Goal: Transaction & Acquisition: Purchase product/service

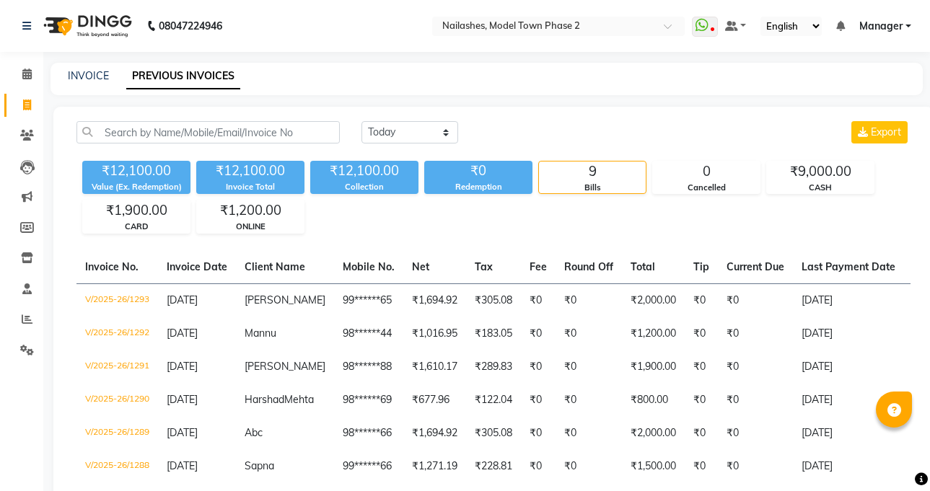
select select "[DATE]"
click at [89, 95] on div "INVOICE PREVIOUS INVOICES" at bounding box center [487, 79] width 872 height 32
click at [84, 70] on link "INVOICE" at bounding box center [88, 75] width 41 height 13
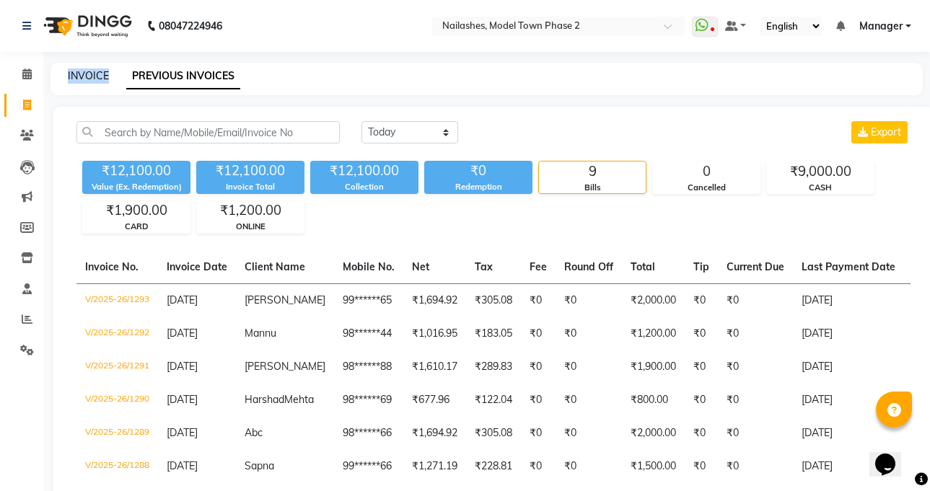
select select "service"
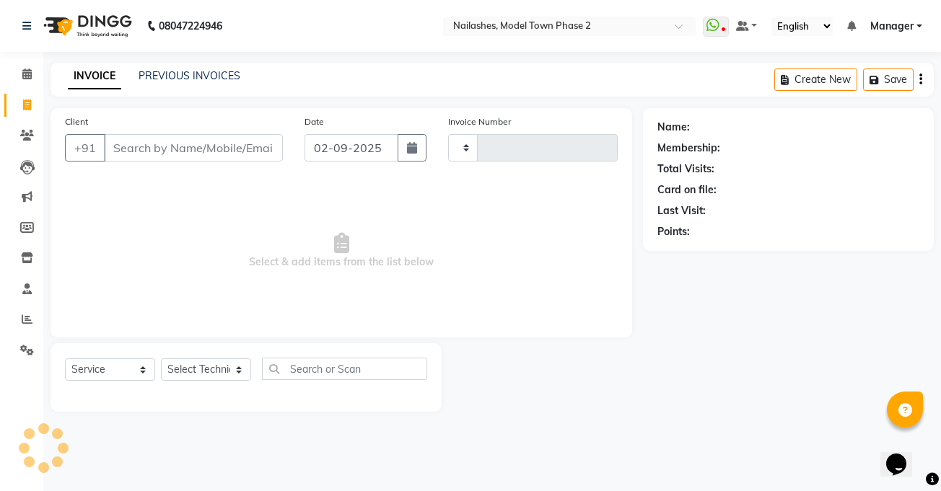
type input "1294"
select select "3840"
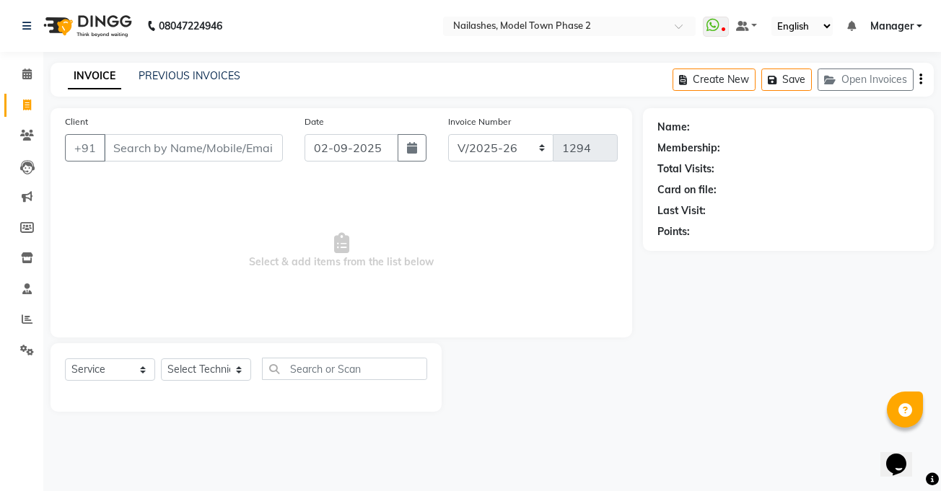
click at [190, 146] on input "Client" at bounding box center [193, 147] width 179 height 27
click at [26, 349] on icon at bounding box center [27, 350] width 14 height 11
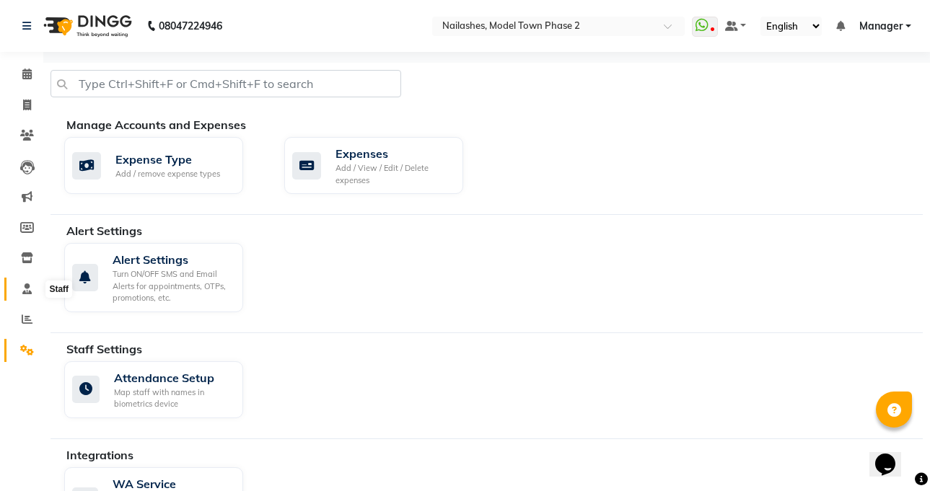
click at [19, 289] on span at bounding box center [26, 289] width 25 height 17
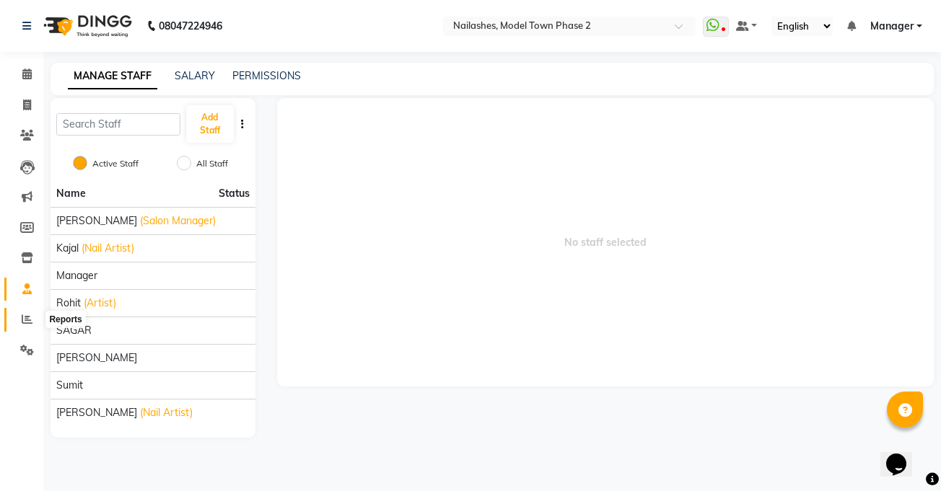
click at [17, 315] on span at bounding box center [26, 320] width 25 height 17
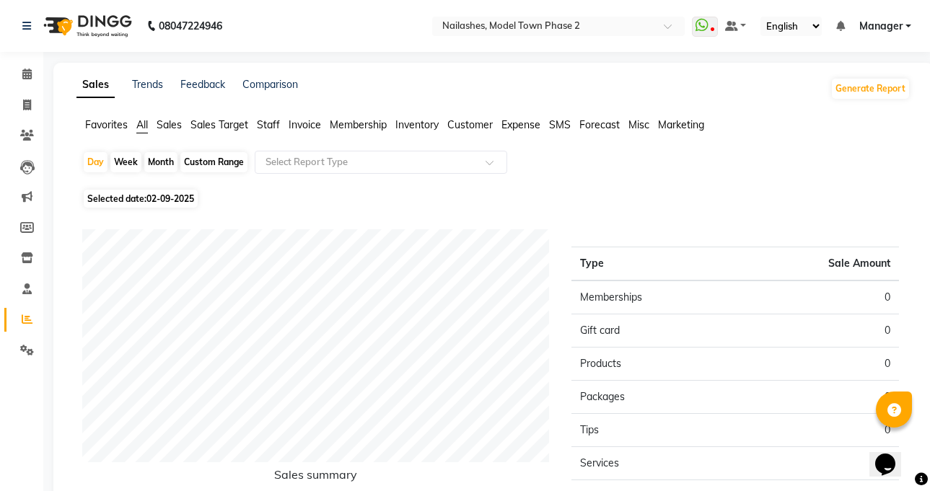
click at [655, 461] on td "Services" at bounding box center [653, 463] width 164 height 33
click at [25, 321] on icon at bounding box center [27, 319] width 11 height 11
click at [21, 314] on span at bounding box center [26, 320] width 25 height 17
click at [302, 157] on input "text" at bounding box center [367, 162] width 208 height 14
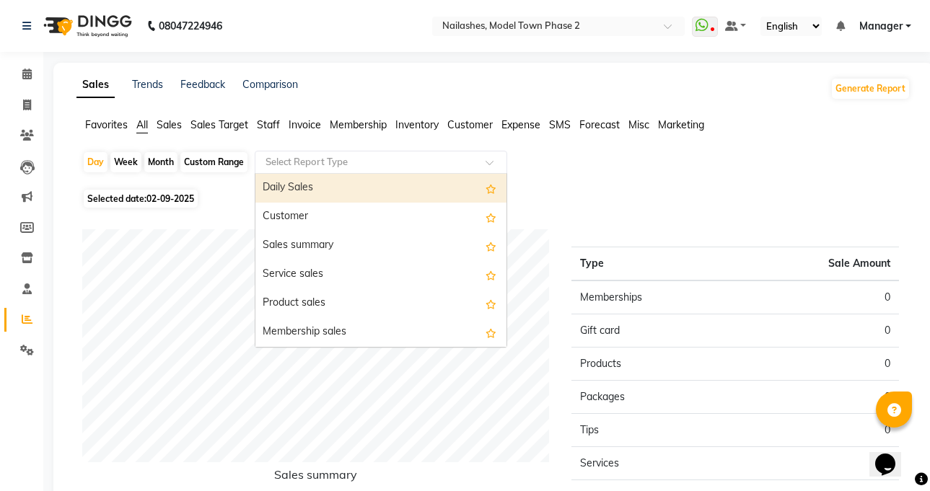
click at [302, 157] on input "text" at bounding box center [367, 162] width 208 height 14
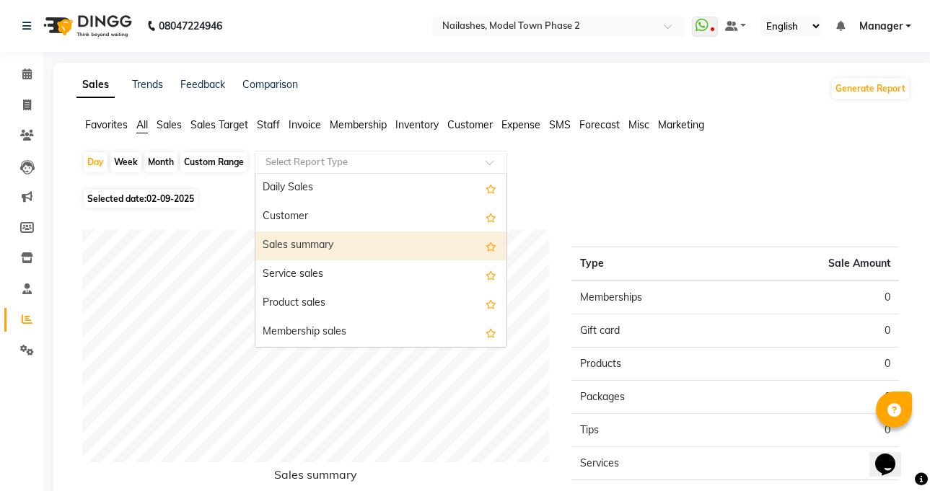
click at [459, 244] on div "Sales summary" at bounding box center [380, 246] width 251 height 29
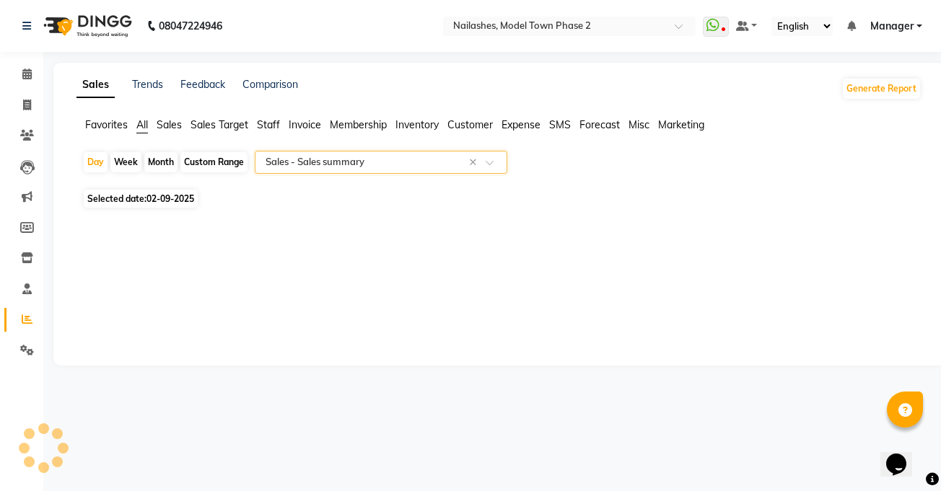
select select "csv"
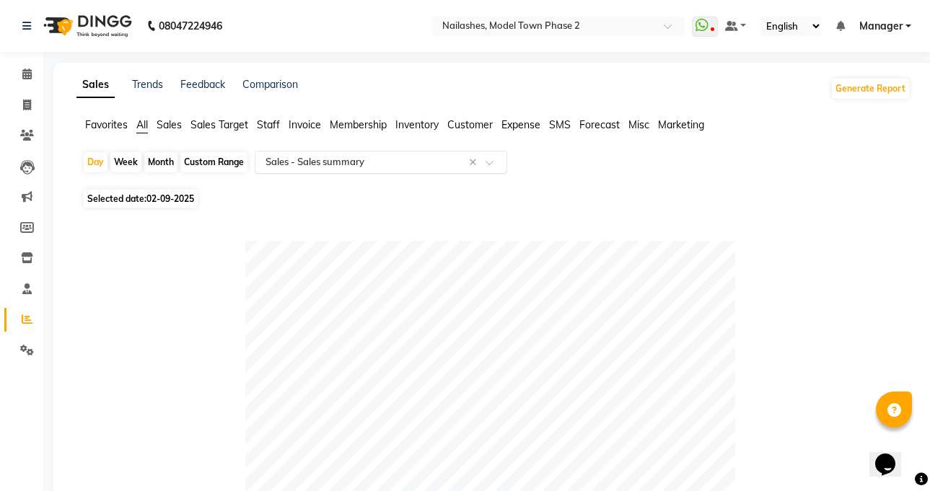
click at [398, 159] on input "text" at bounding box center [367, 162] width 208 height 14
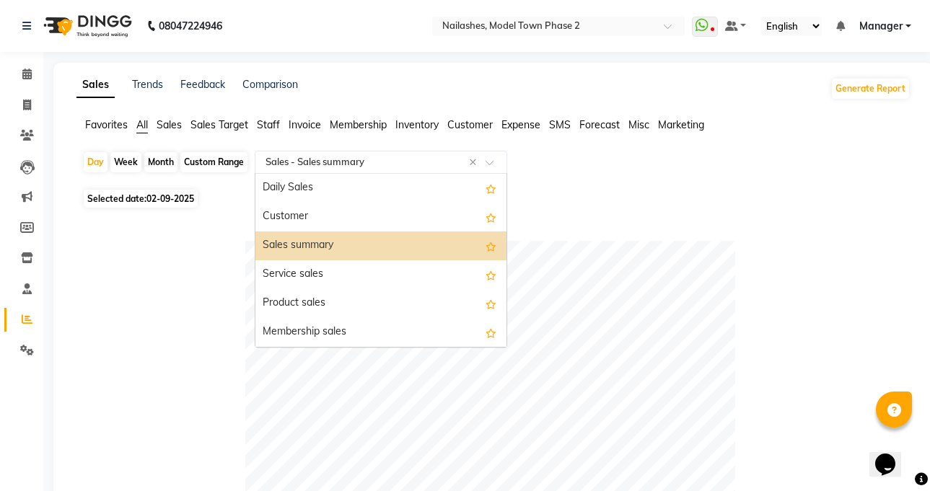
click at [398, 159] on input "text" at bounding box center [367, 162] width 208 height 14
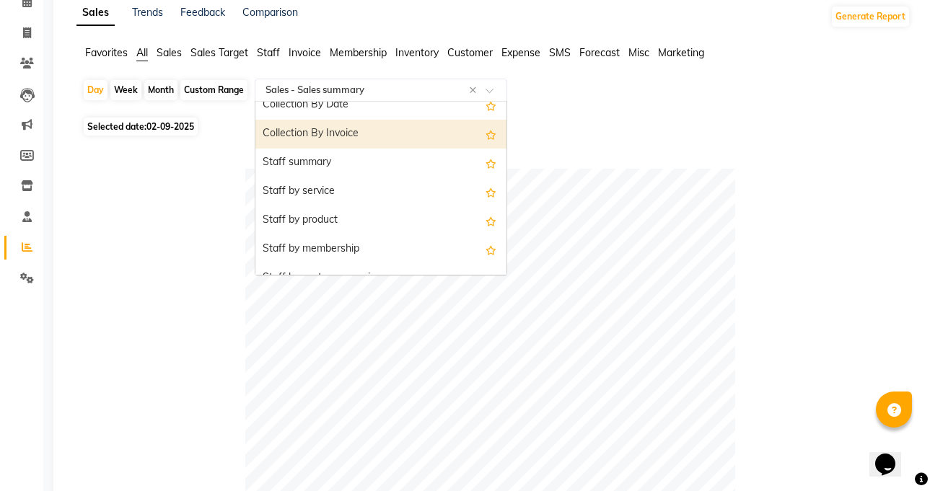
scroll to position [505, 0]
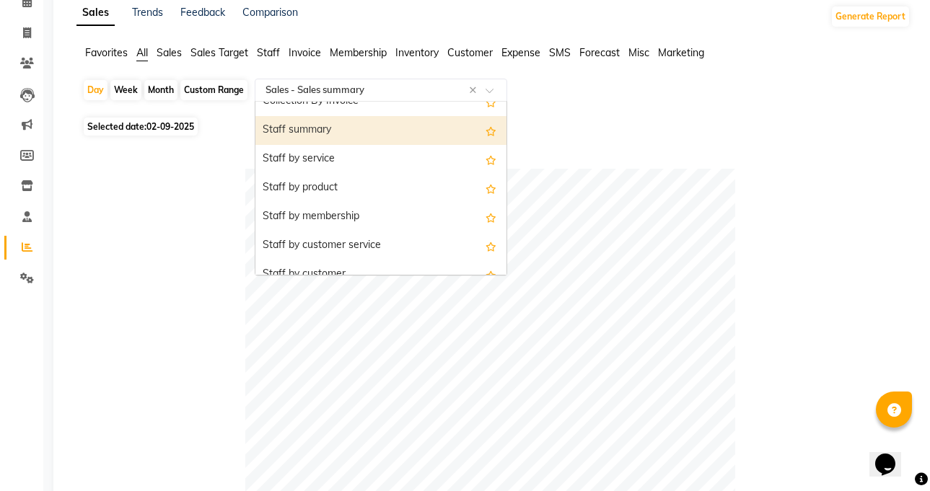
click at [406, 139] on div "Staff summary" at bounding box center [380, 130] width 251 height 29
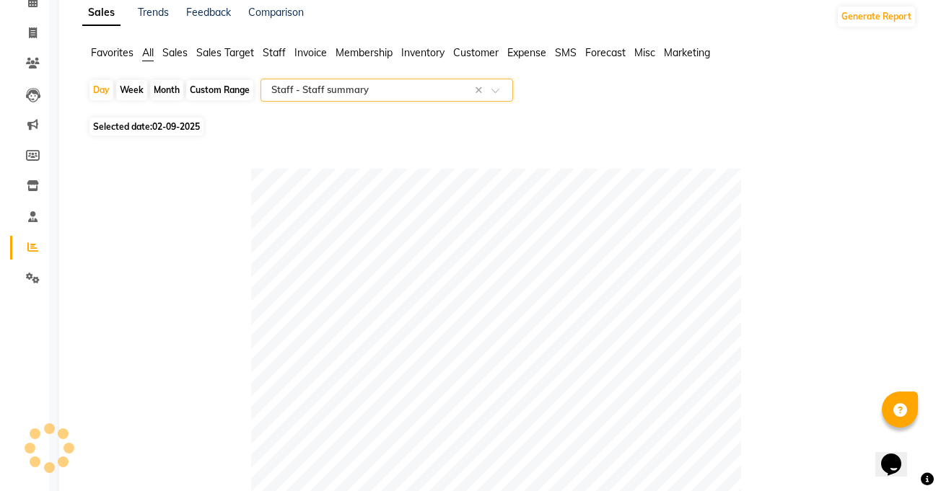
scroll to position [0, 0]
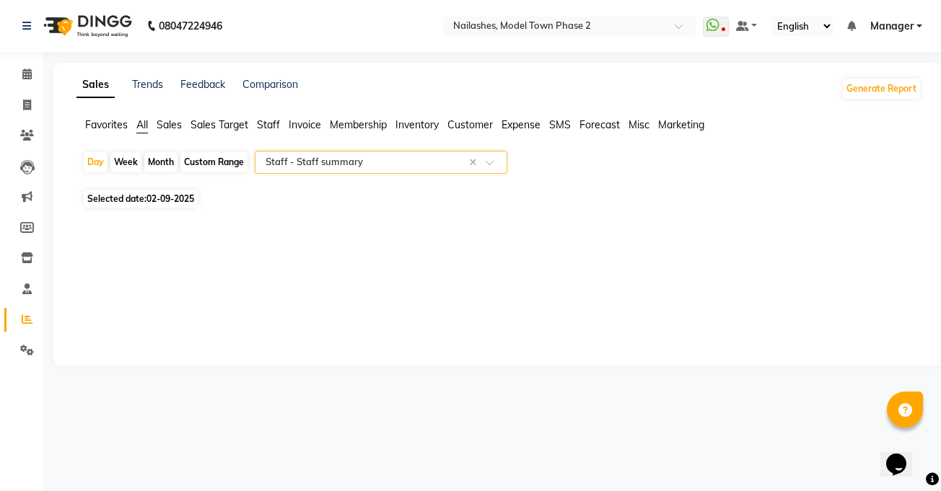
click at [425, 161] on input "text" at bounding box center [367, 162] width 208 height 14
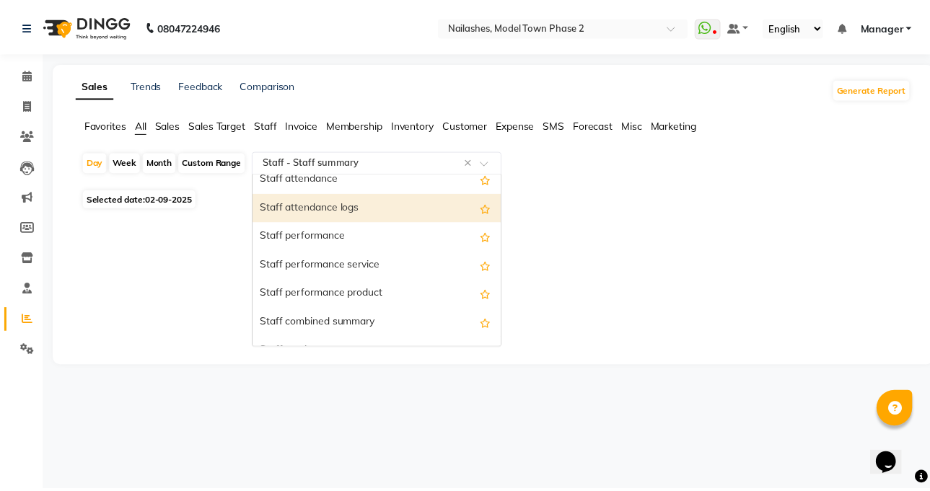
scroll to position [736, 0]
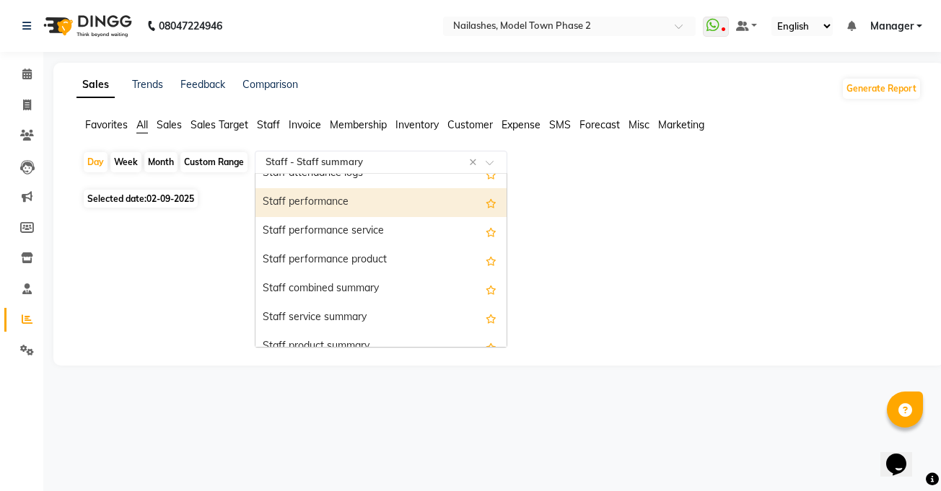
click at [429, 216] on div "Staff performance" at bounding box center [380, 202] width 251 height 29
click at [429, 216] on div at bounding box center [496, 223] width 851 height 23
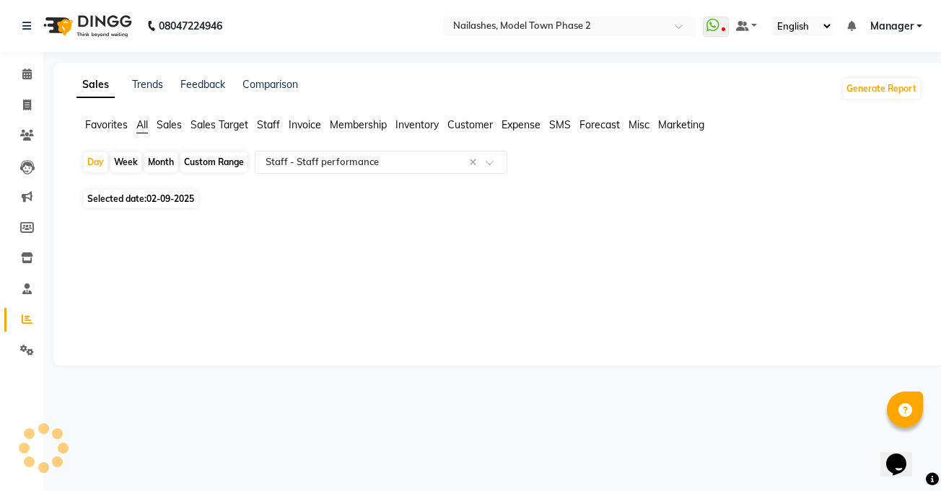
select select "csv"
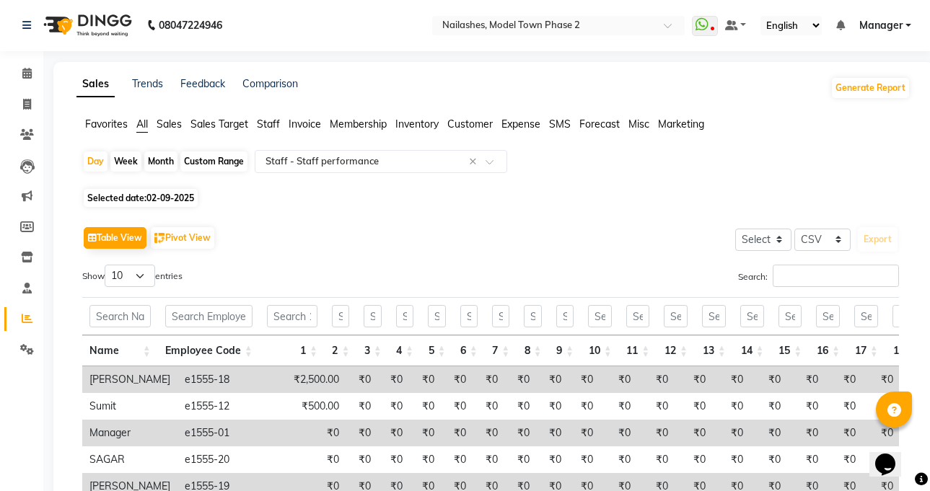
scroll to position [0, 0]
click at [448, 154] on div "Select Report Type × Staff - Staff performance ×" at bounding box center [381, 162] width 253 height 23
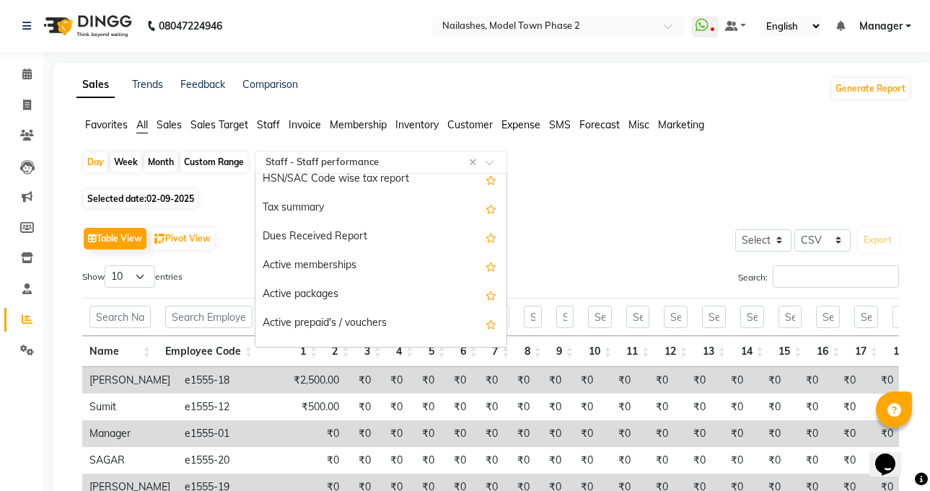
scroll to position [1400, 0]
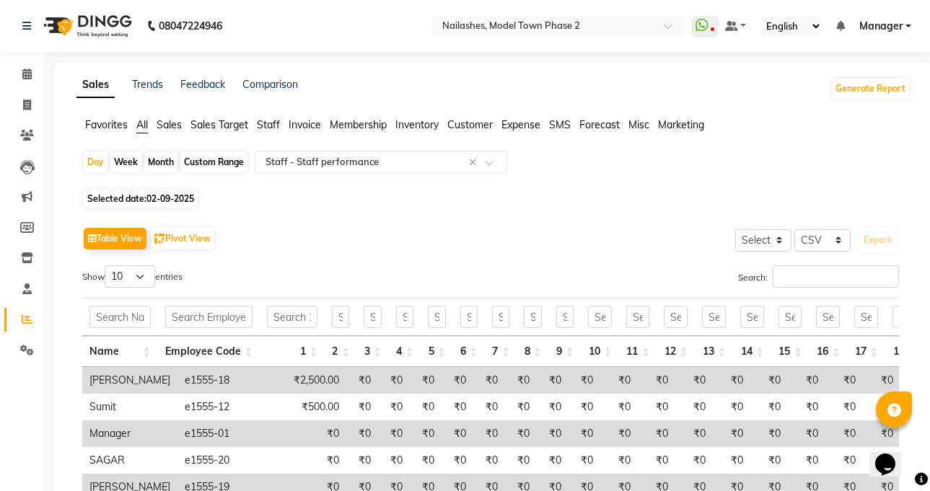
click at [613, 228] on div "Table View Pivot View Select Select CSV PDF Export" at bounding box center [490, 239] width 817 height 30
click at [32, 98] on span at bounding box center [26, 105] width 25 height 17
select select "service"
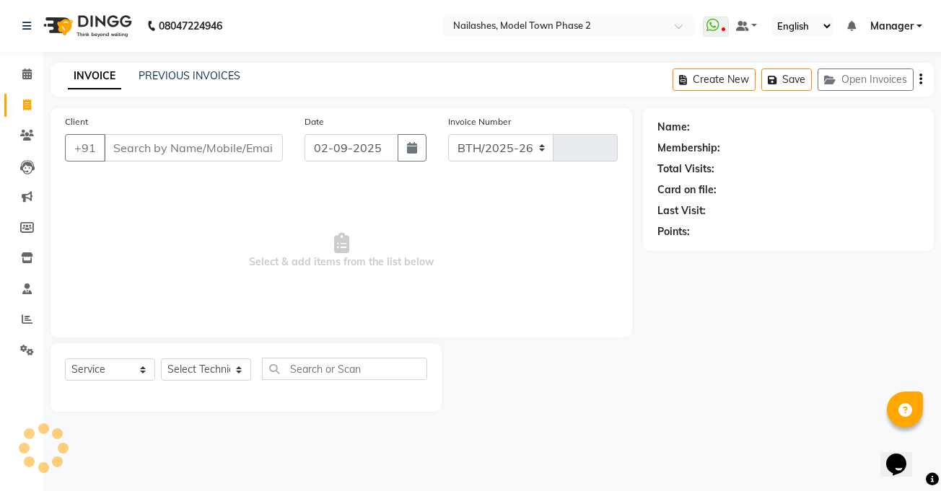
select select "3840"
type input "1294"
click at [216, 77] on link "PREVIOUS INVOICES" at bounding box center [190, 75] width 102 height 13
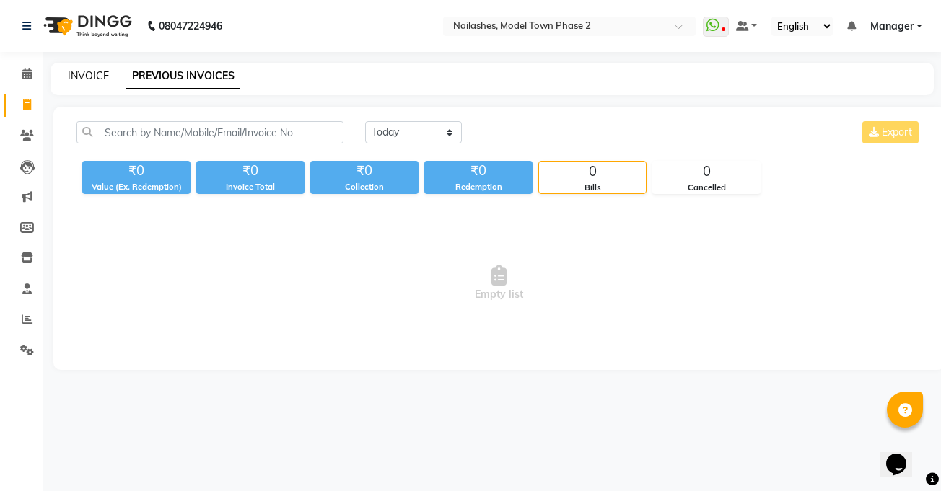
click at [94, 75] on link "INVOICE" at bounding box center [88, 75] width 41 height 13
select select "service"
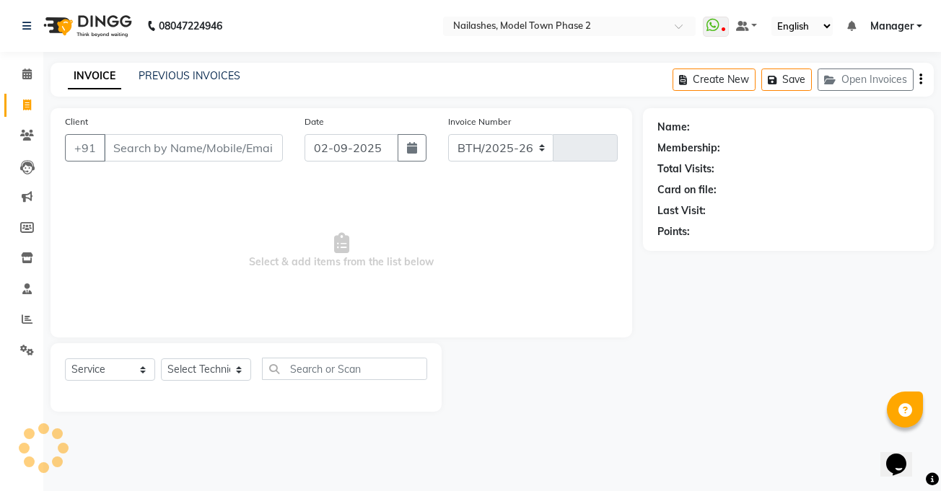
select select "3840"
type input "1294"
click at [153, 75] on link "PREVIOUS INVOICES" at bounding box center [190, 75] width 102 height 13
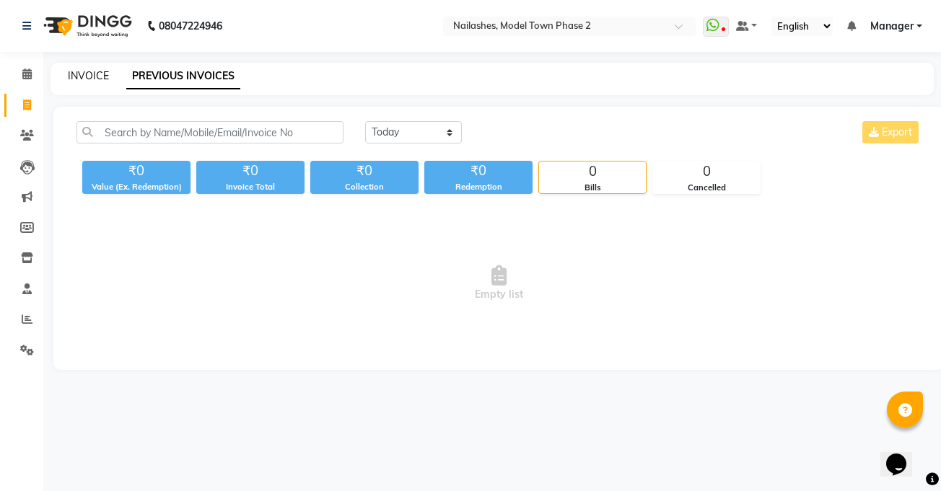
click at [77, 74] on link "INVOICE" at bounding box center [88, 75] width 41 height 13
select select "service"
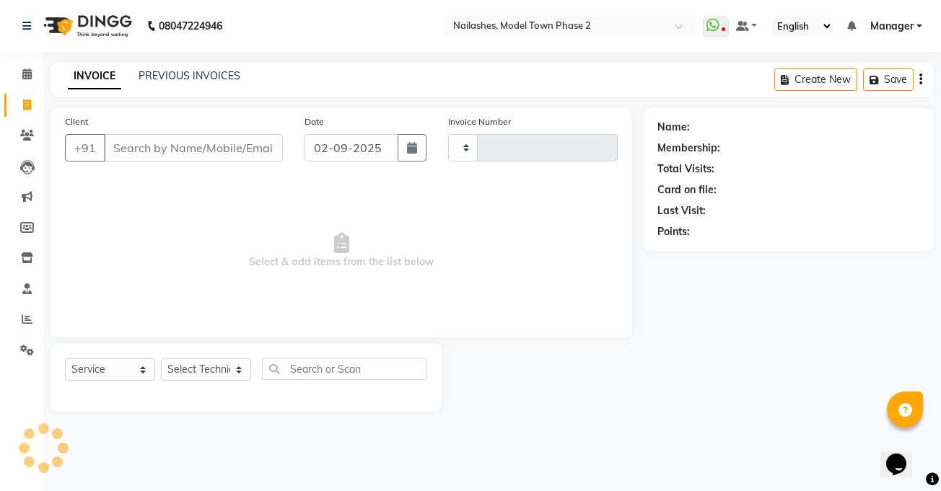
type input "1294"
select select "3840"
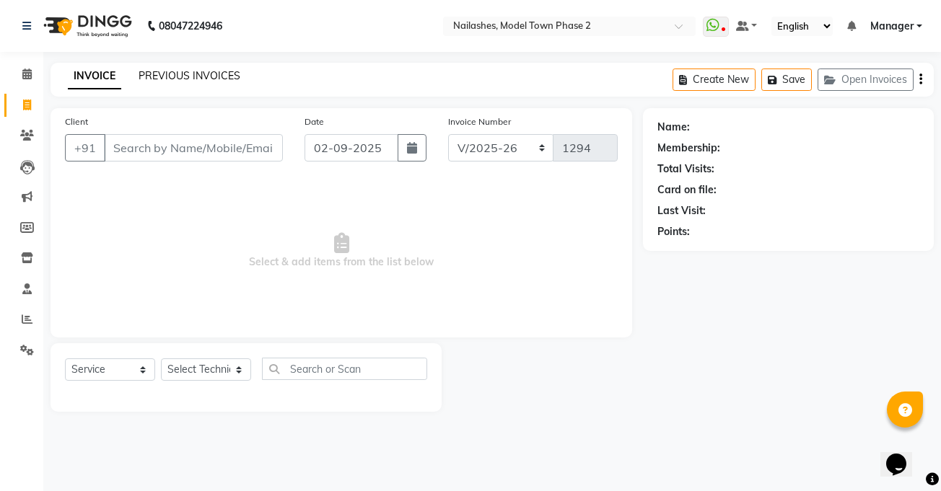
click at [180, 75] on link "PREVIOUS INVOICES" at bounding box center [190, 75] width 102 height 13
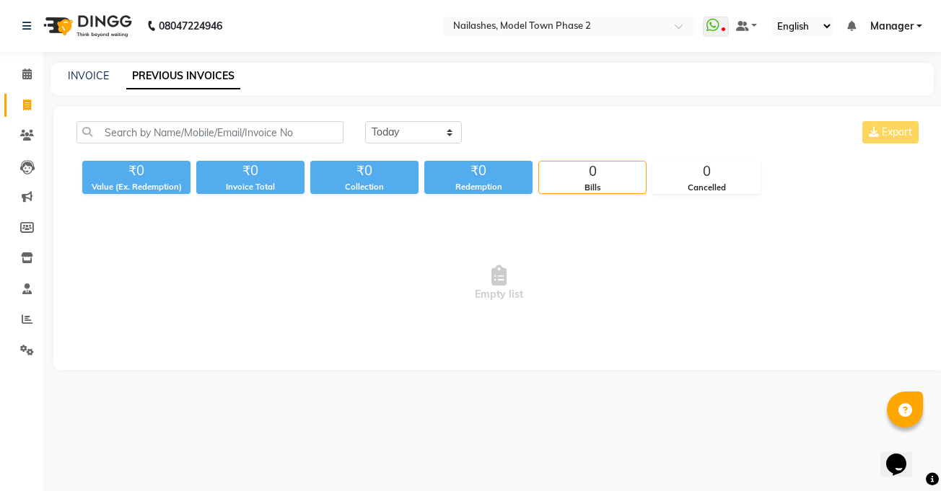
click at [228, 75] on link "PREVIOUS INVOICES" at bounding box center [183, 76] width 114 height 26
click at [260, 84] on div "INVOICE PREVIOUS INVOICES" at bounding box center [492, 79] width 883 height 32
click at [406, 130] on select "[DATE] [DATE] Custom Range" at bounding box center [413, 132] width 97 height 22
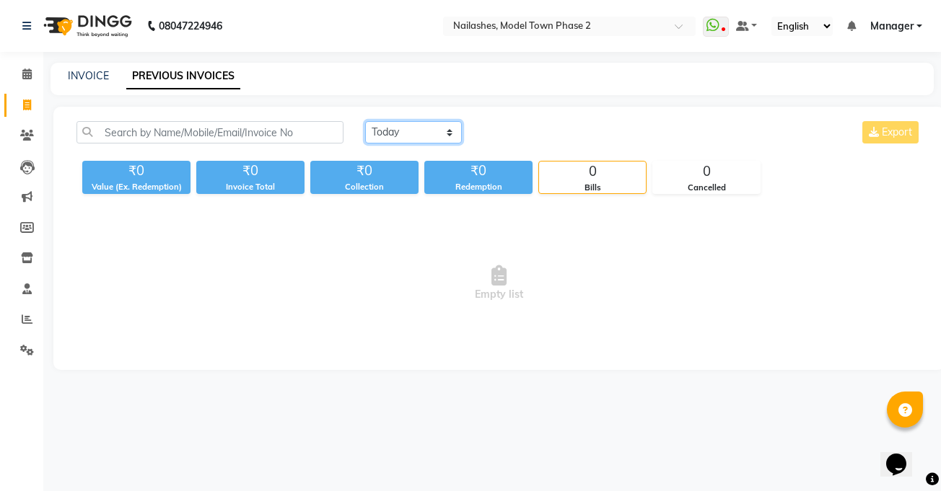
select select "range"
click at [365, 121] on select "[DATE] [DATE] Custom Range" at bounding box center [413, 132] width 97 height 22
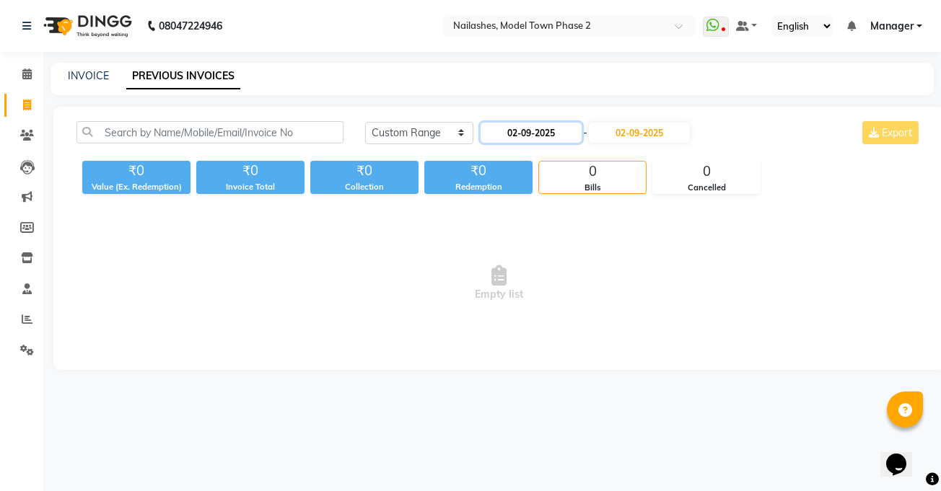
click at [518, 136] on input "02-09-2025" at bounding box center [531, 133] width 101 height 20
select select "9"
select select "2025"
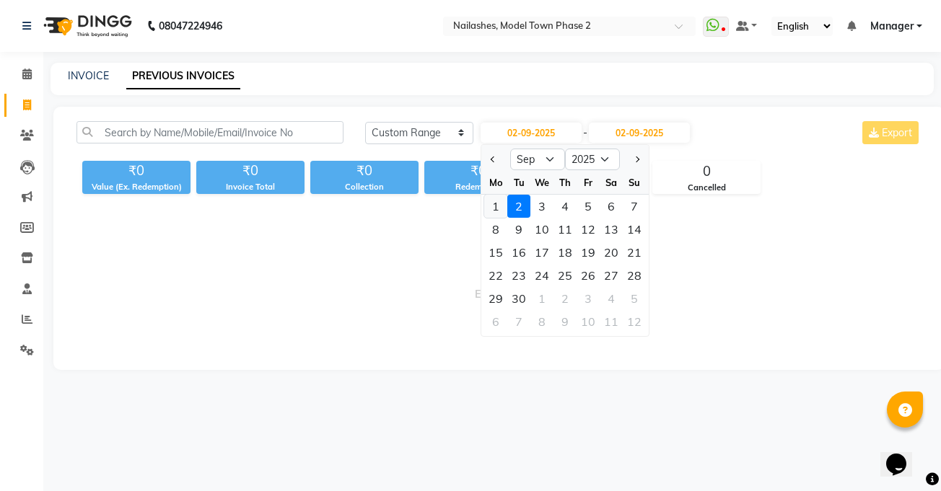
click at [490, 206] on div "1" at bounding box center [495, 206] width 23 height 23
type input "[DATE]"
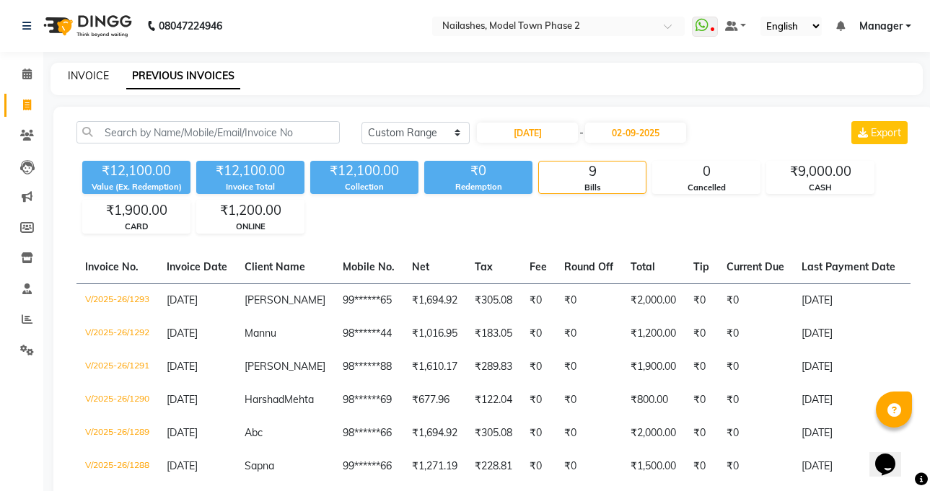
click at [72, 78] on link "INVOICE" at bounding box center [88, 75] width 41 height 13
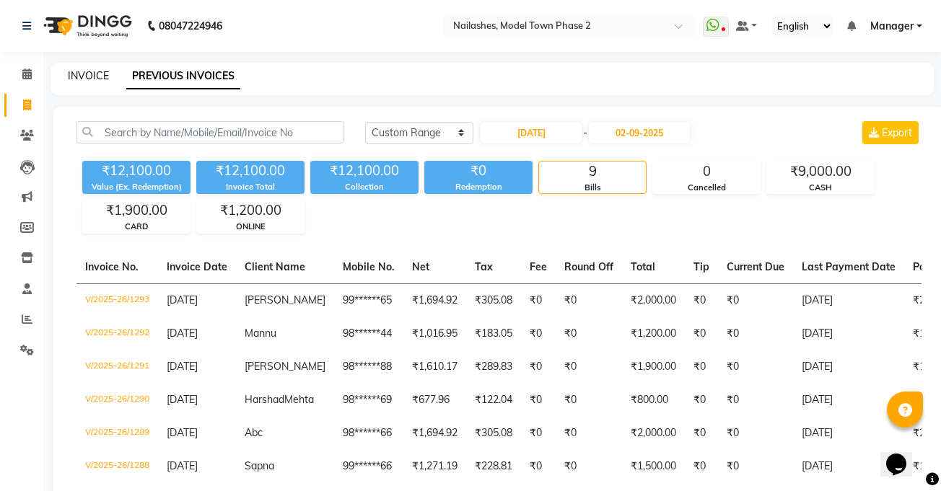
select select "service"
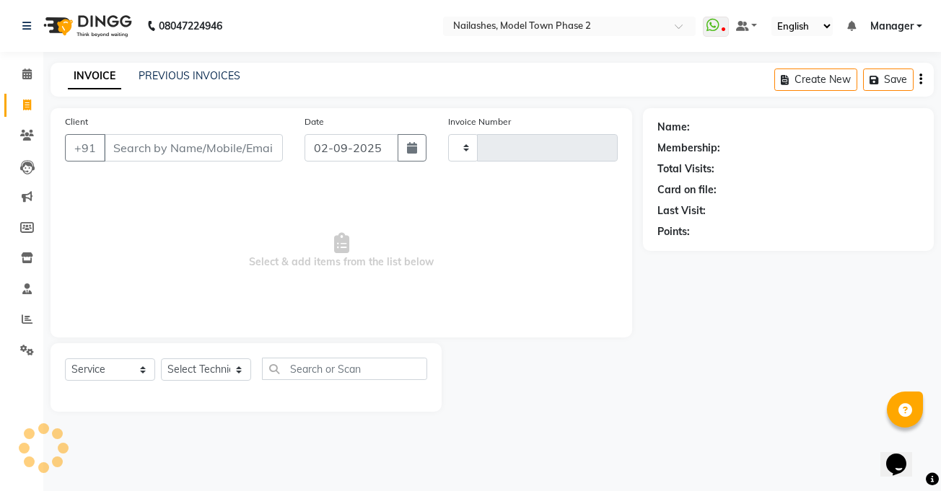
type input "1294"
select select "3840"
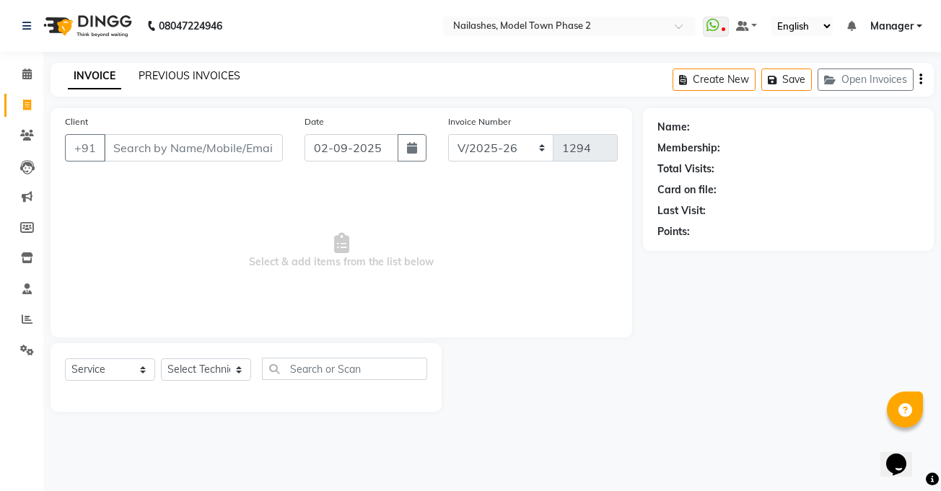
click at [171, 79] on link "PREVIOUS INVOICES" at bounding box center [190, 75] width 102 height 13
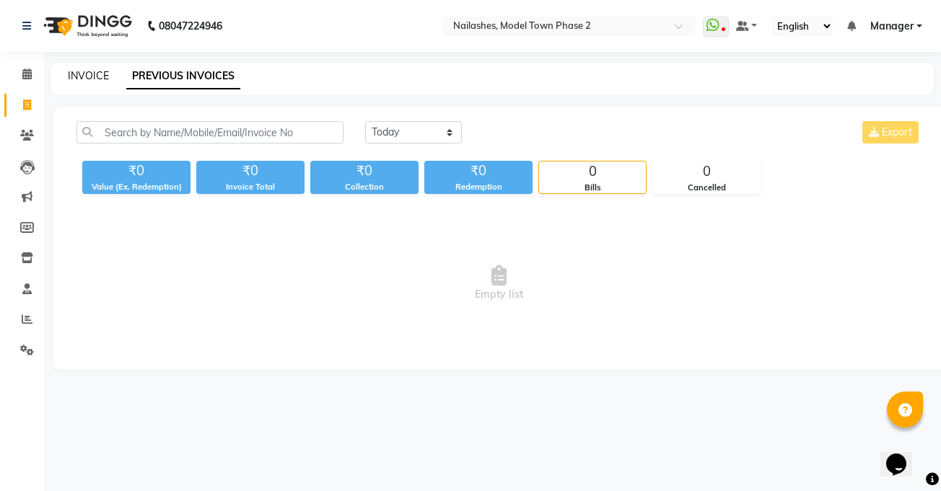
click at [76, 79] on link "INVOICE" at bounding box center [88, 75] width 41 height 13
select select "service"
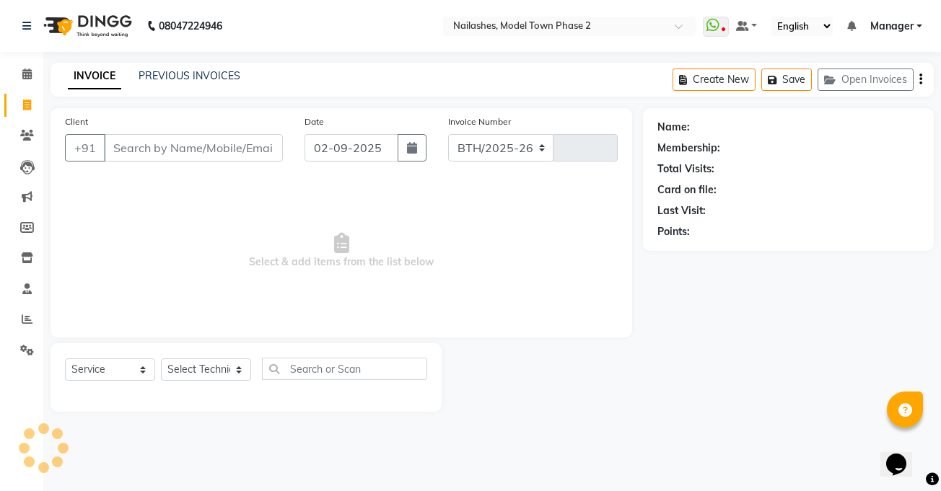
select select "3840"
type input "1294"
click at [117, 149] on input "Client" at bounding box center [193, 147] width 179 height 27
click at [101, 369] on select "Select Service Product Membership Package Voucher Prepaid Gift Card" at bounding box center [110, 370] width 90 height 22
click at [192, 364] on select "Select Technician [PERSON_NAME] Manager [PERSON_NAME] [PERSON_NAME] Sumit [PERS…" at bounding box center [206, 370] width 90 height 22
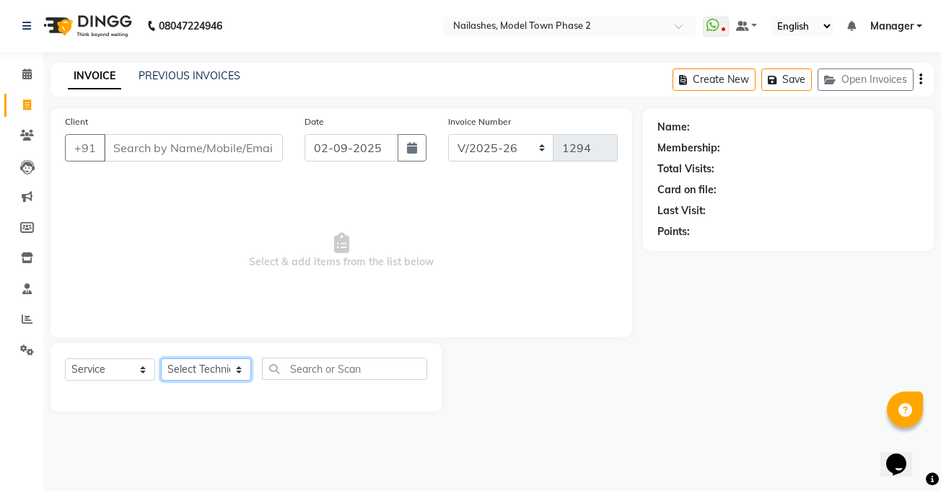
click at [192, 364] on select "Select Technician [PERSON_NAME] Manager [PERSON_NAME] [PERSON_NAME] Sumit [PERS…" at bounding box center [206, 370] width 90 height 22
click at [292, 365] on input "text" at bounding box center [344, 369] width 165 height 22
click at [260, 397] on div at bounding box center [246, 395] width 362 height 6
click at [918, 76] on div "Create New Save Open Invoices" at bounding box center [803, 80] width 261 height 34
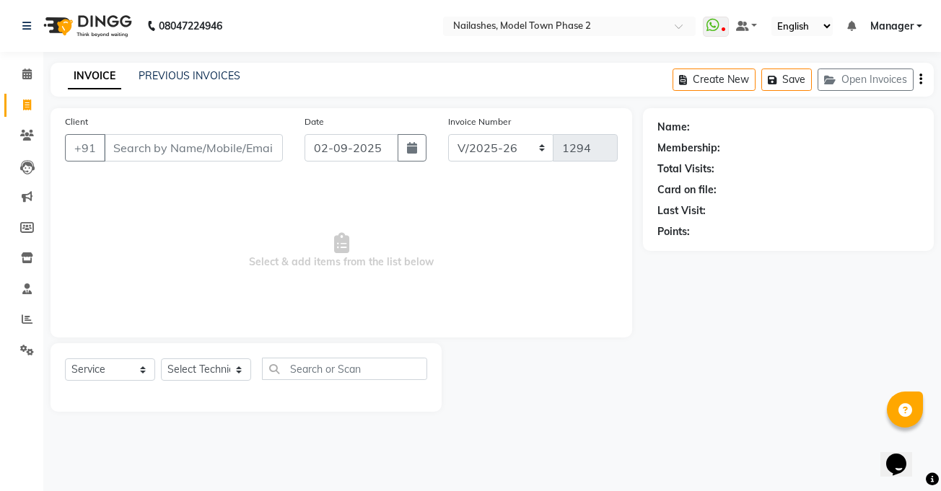
click at [918, 76] on div "Create New Save Open Invoices" at bounding box center [803, 80] width 261 height 34
click at [920, 79] on icon "button" at bounding box center [920, 79] width 3 height 1
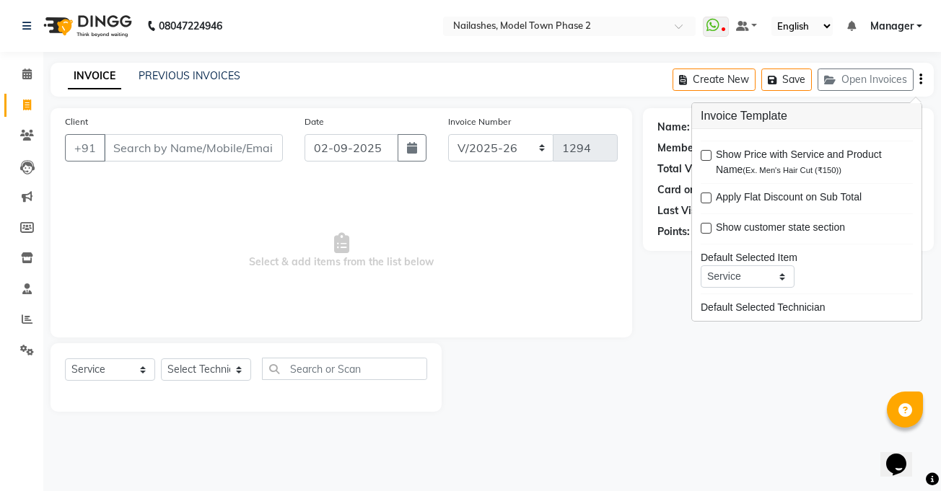
click at [552, 368] on div at bounding box center [542, 377] width 201 height 69
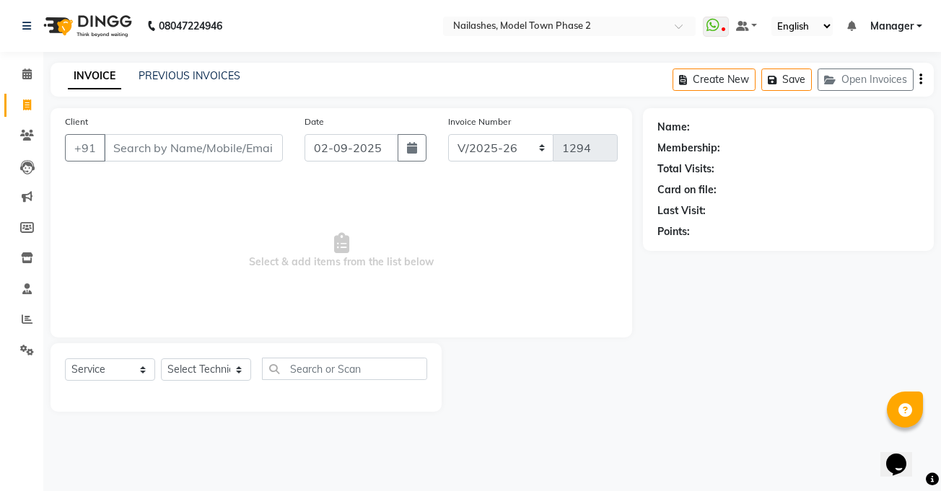
click at [552, 368] on div at bounding box center [542, 377] width 201 height 69
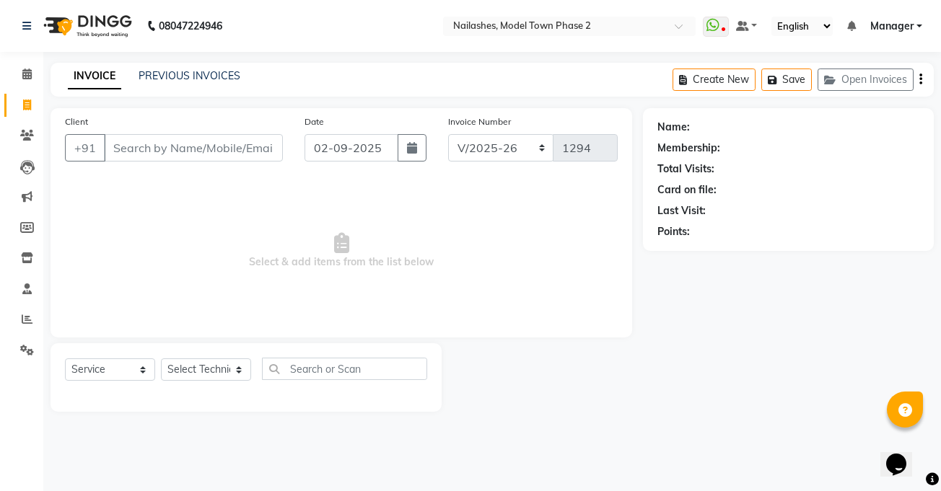
click at [115, 316] on span "Select & add items from the list below" at bounding box center [341, 251] width 553 height 144
drag, startPoint x: 552, startPoint y: 368, endPoint x: 115, endPoint y: 316, distance: 440.3
click at [115, 316] on span "Select & add items from the list below" at bounding box center [341, 251] width 553 height 144
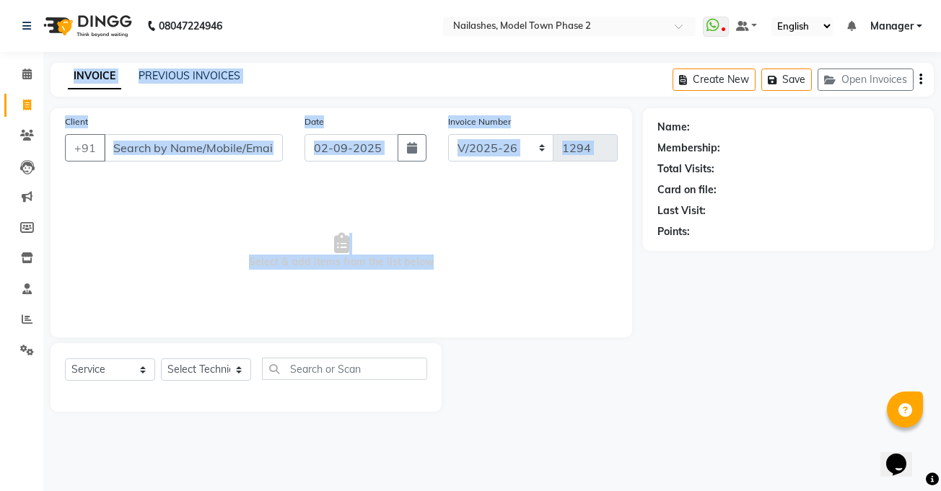
drag, startPoint x: 115, startPoint y: 316, endPoint x: 0, endPoint y: 365, distance: 124.8
click at [0, 358] on app-home "08047224946 Select Location × Nailashes, Model Town Phase 2 WhatsApp Status ✕ S…" at bounding box center [470, 217] width 941 height 434
click at [24, 314] on icon at bounding box center [27, 319] width 11 height 11
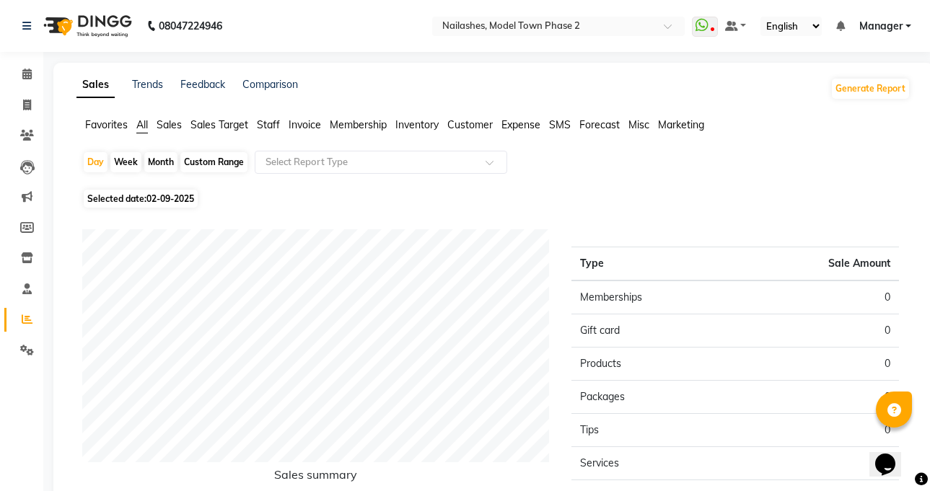
click at [212, 124] on span "Sales Target" at bounding box center [219, 124] width 58 height 13
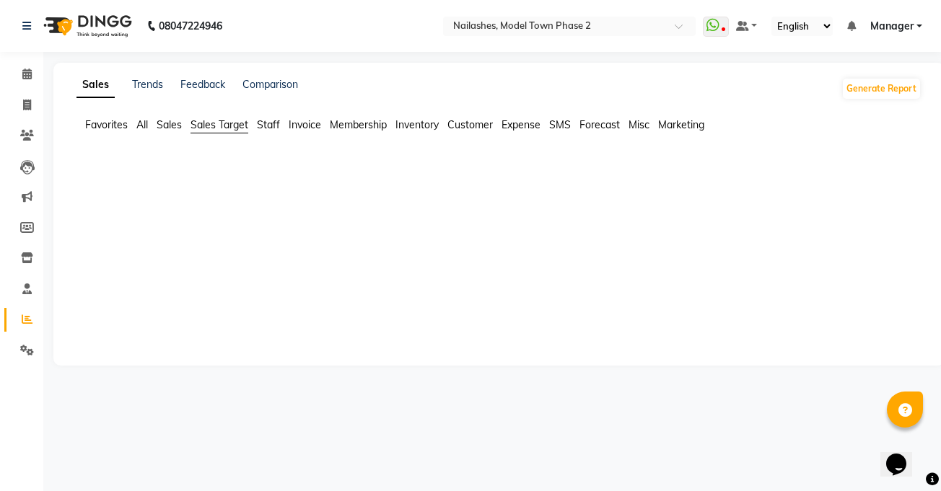
click at [212, 124] on span "Sales Target" at bounding box center [219, 124] width 58 height 13
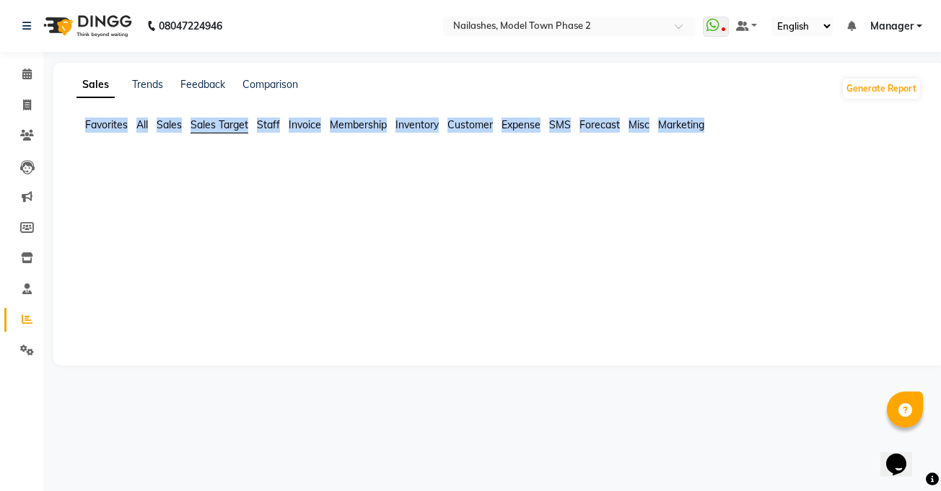
click at [212, 124] on span "Sales Target" at bounding box center [219, 124] width 58 height 13
click at [224, 214] on div "Sales Trends Feedback Comparison Generate Report Favorites All Sales Sales Targ…" at bounding box center [498, 214] width 891 height 303
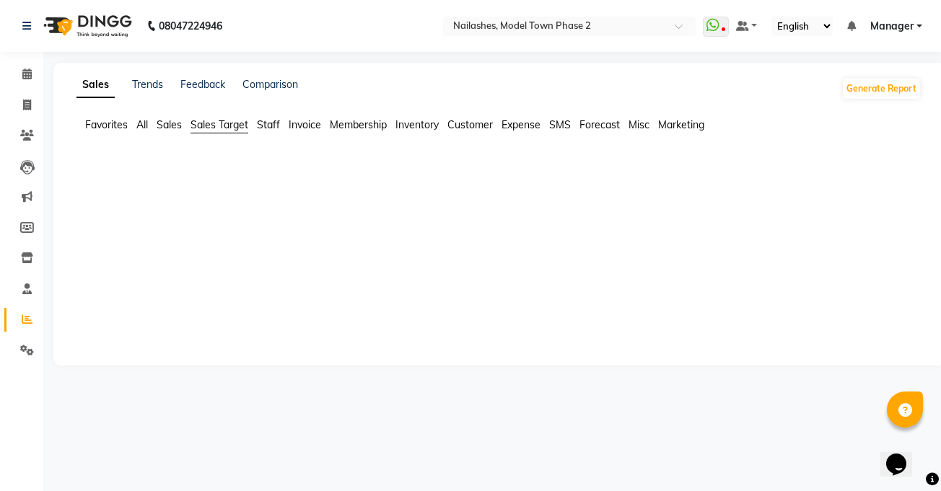
click at [265, 120] on span "Staff" at bounding box center [268, 124] width 23 height 13
click at [281, 141] on div "Favorites All Sales Sales Target Staff Invoice Membership Inventory Customer Ex…" at bounding box center [499, 131] width 867 height 27
click at [116, 361] on div at bounding box center [496, 284] width 851 height 162
click at [214, 224] on div at bounding box center [496, 284] width 851 height 162
click at [493, 123] on span "Customer" at bounding box center [469, 124] width 45 height 13
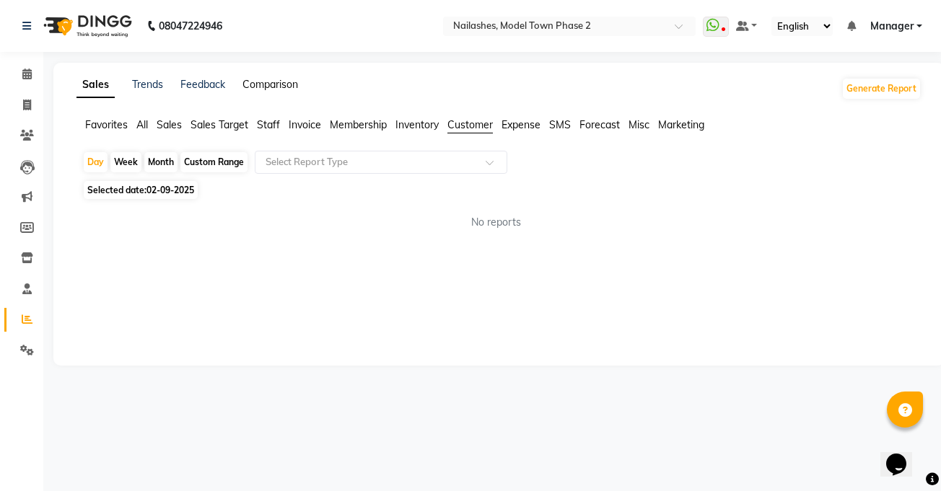
click at [271, 87] on link "Comparison" at bounding box center [270, 84] width 56 height 13
select select "single_date"
select select "single_date_dash"
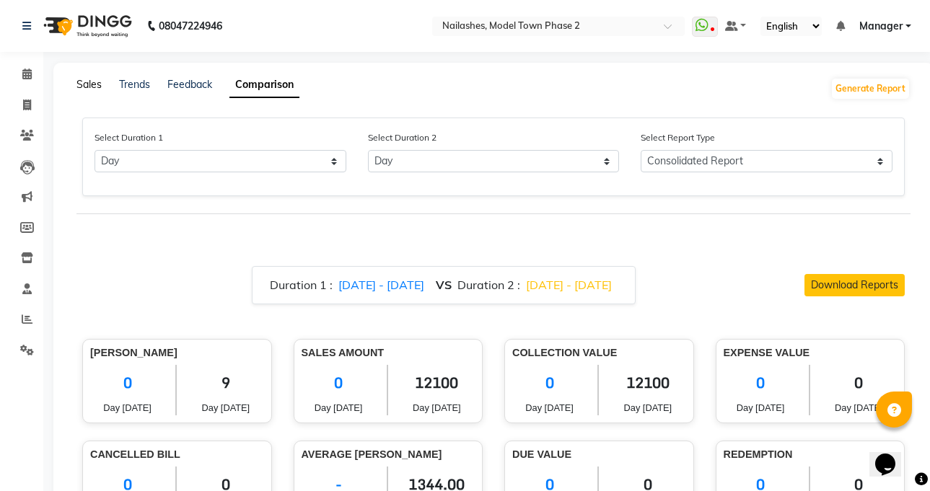
click at [85, 81] on link "Sales" at bounding box center [88, 84] width 25 height 13
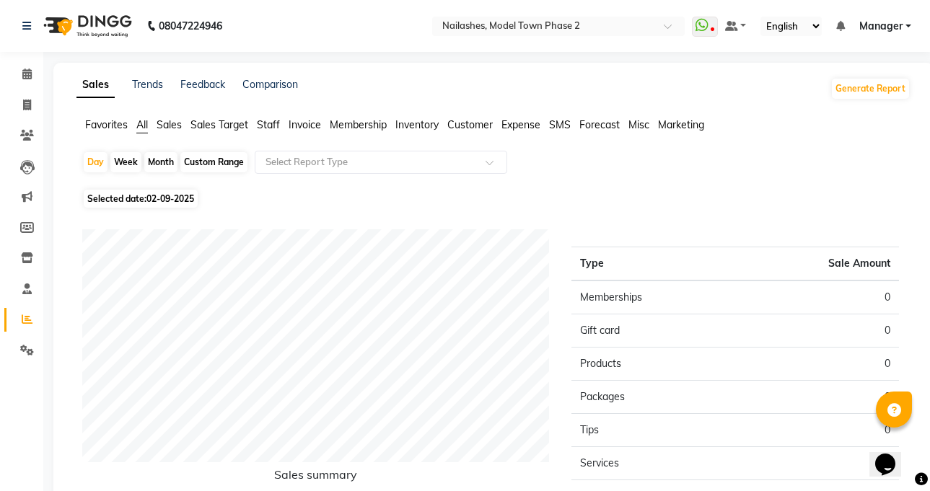
click at [272, 120] on span "Staff" at bounding box center [268, 124] width 23 height 13
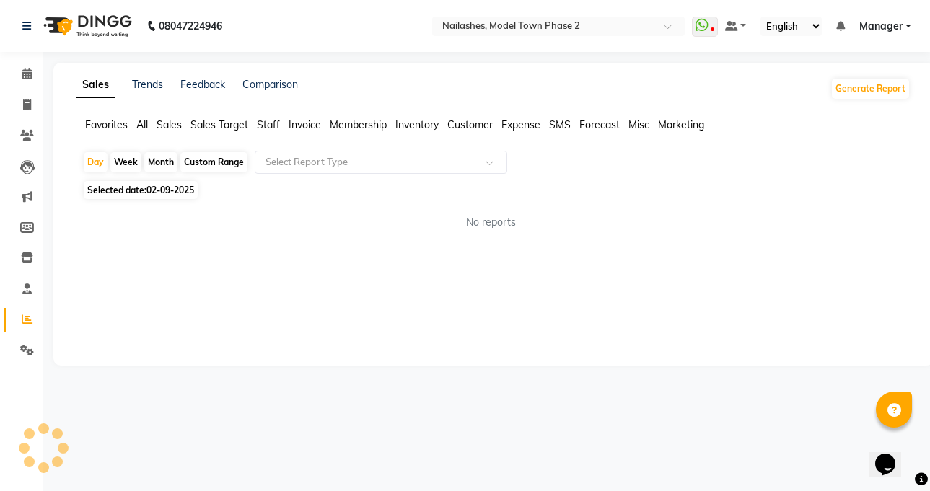
click at [271, 121] on span "Staff" at bounding box center [268, 124] width 23 height 13
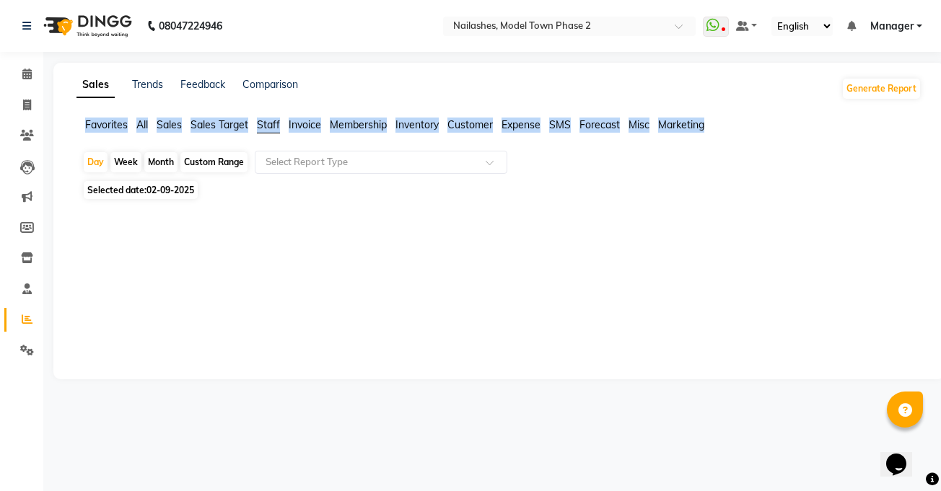
click at [286, 146] on app-reports "Favorites All Sales Sales Target Staff Invoice Membership Inventory Customer Ex…" at bounding box center [499, 241] width 862 height 247
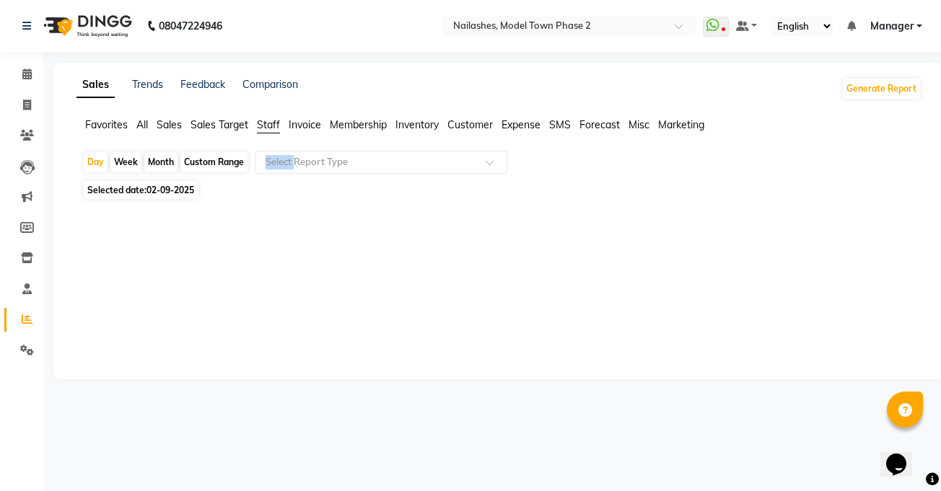
click at [286, 146] on app-reports "Favorites All Sales Sales Target Staff Invoice Membership Inventory Customer Ex…" at bounding box center [499, 241] width 862 height 247
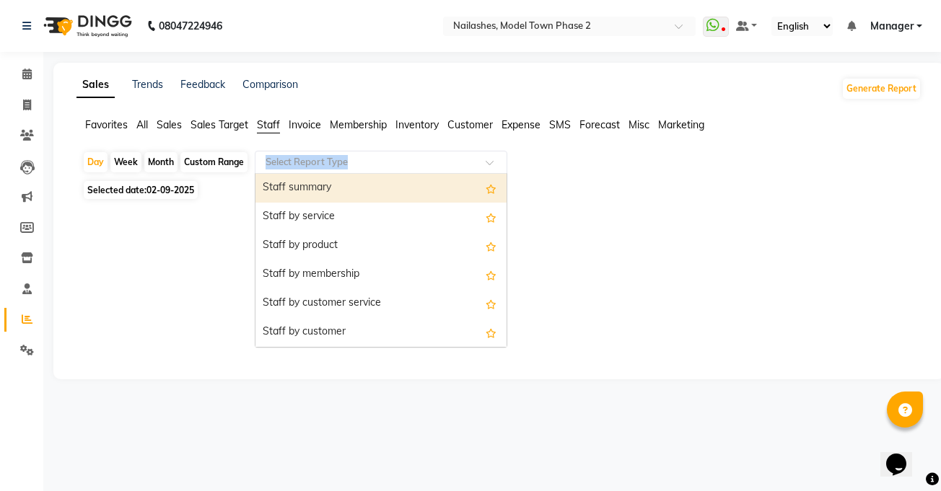
click at [386, 161] on input "text" at bounding box center [367, 162] width 208 height 14
click at [341, 154] on div "Select Report Type" at bounding box center [381, 162] width 253 height 23
click at [89, 312] on div at bounding box center [496, 284] width 828 height 104
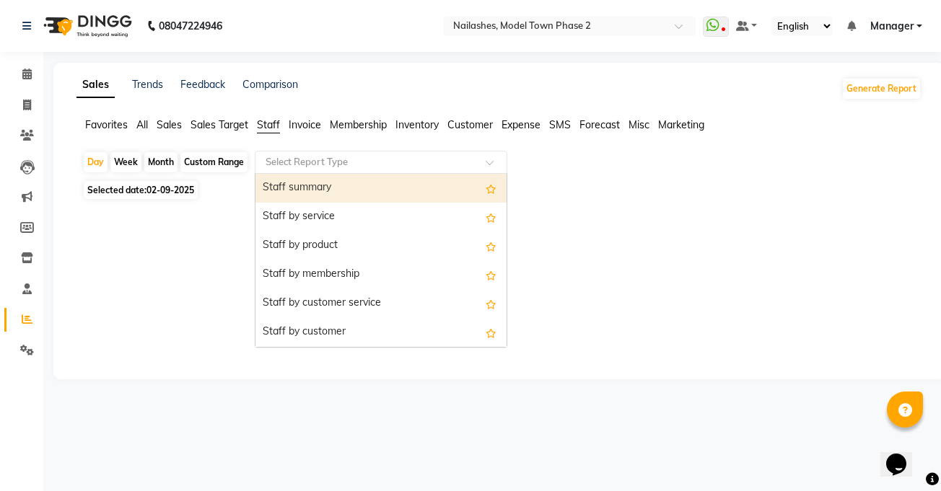
click at [268, 172] on div "Select Report Type" at bounding box center [381, 162] width 253 height 23
click at [284, 165] on input "text" at bounding box center [367, 162] width 208 height 14
click at [268, 161] on input "text" at bounding box center [367, 162] width 208 height 14
click at [268, 156] on input "text" at bounding box center [367, 162] width 208 height 14
click at [171, 196] on span "Selected date: [DATE]" at bounding box center [141, 190] width 114 height 18
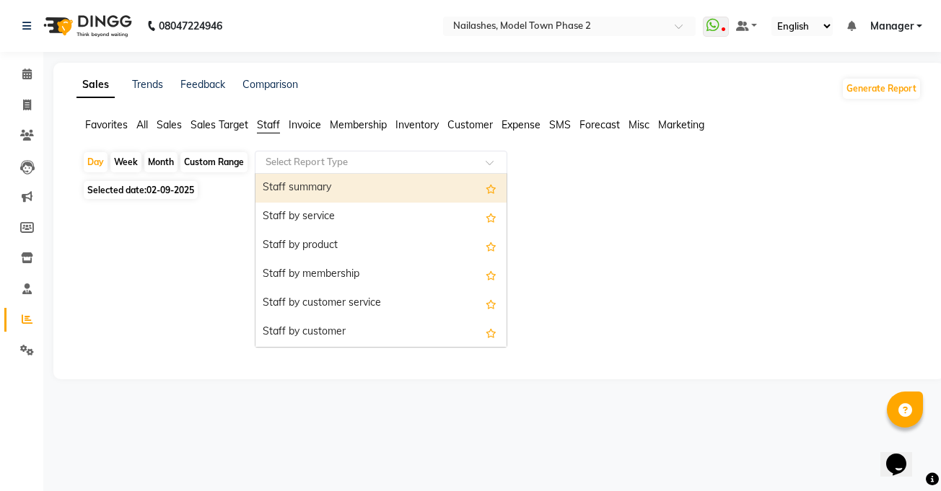
select select "9"
select select "2025"
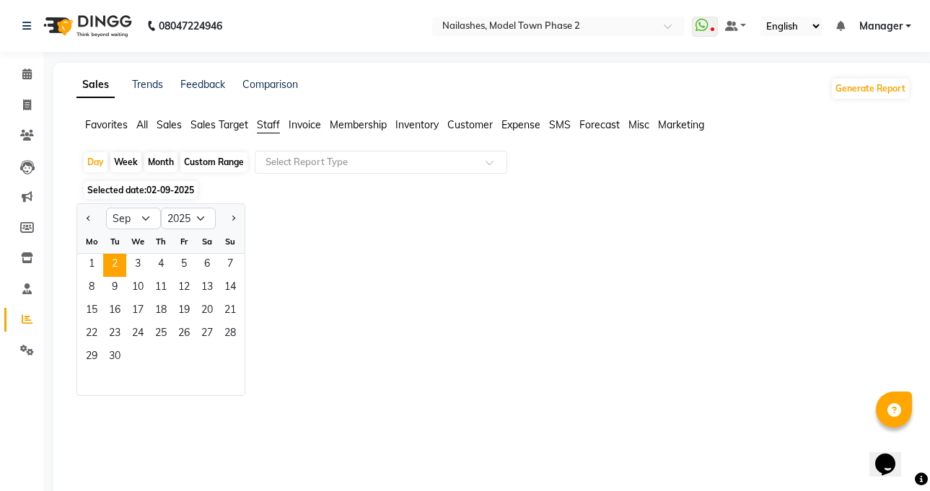
click at [315, 219] on div "Jan Feb Mar Apr May Jun [DATE] Aug Sep Oct Nov [DATE] 2016 2017 2018 2019 2020 …" at bounding box center [493, 299] width 834 height 193
drag, startPoint x: 315, startPoint y: 219, endPoint x: 437, endPoint y: 207, distance: 122.6
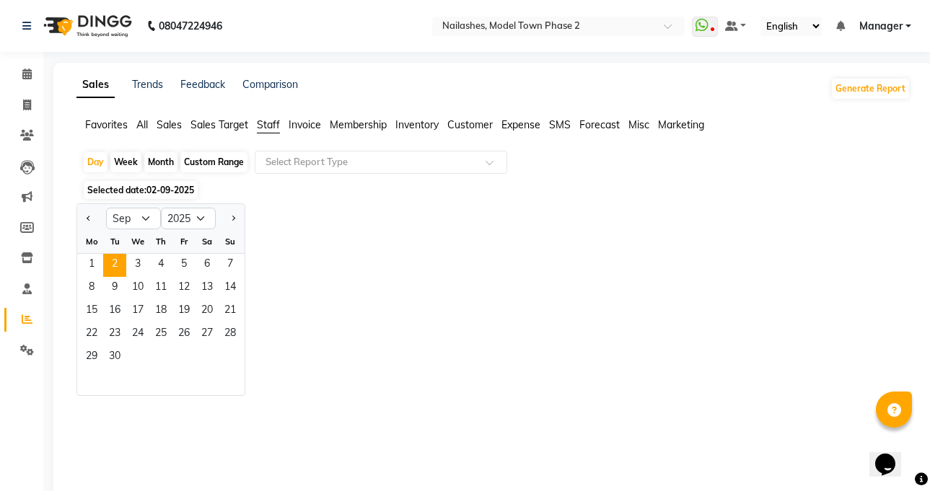
click at [437, 207] on div "Jan Feb Mar Apr May Jun [DATE] Aug Sep Oct Nov [DATE] 2016 2017 2018 2019 2020 …" at bounding box center [493, 299] width 834 height 193
click at [362, 214] on div "Jan Feb Mar Apr May Jun [DATE] Aug Sep Oct Nov [DATE] 2016 2017 2018 2019 2020 …" at bounding box center [493, 299] width 834 height 193
click at [367, 214] on div "Jan Feb Mar Apr May Jun [DATE] Aug Sep Oct Nov [DATE] 2016 2017 2018 2019 2020 …" at bounding box center [493, 299] width 834 height 193
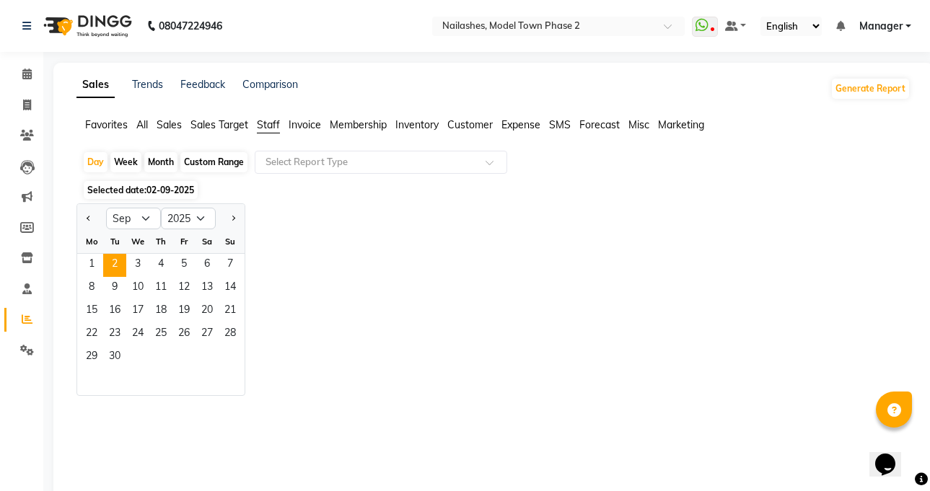
click at [367, 214] on div "Jan Feb Mar Apr May Jun [DATE] Aug Sep Oct Nov [DATE] 2016 2017 2018 2019 2020 …" at bounding box center [493, 299] width 834 height 193
click at [378, 208] on div "Jan Feb Mar Apr May Jun [DATE] Aug Sep Oct Nov [DATE] 2016 2017 2018 2019 2020 …" at bounding box center [493, 299] width 834 height 193
click at [318, 237] on div "Jan Feb Mar Apr May Jun [DATE] Aug Sep Oct Nov [DATE] 2016 2017 2018 2019 2020 …" at bounding box center [493, 299] width 834 height 193
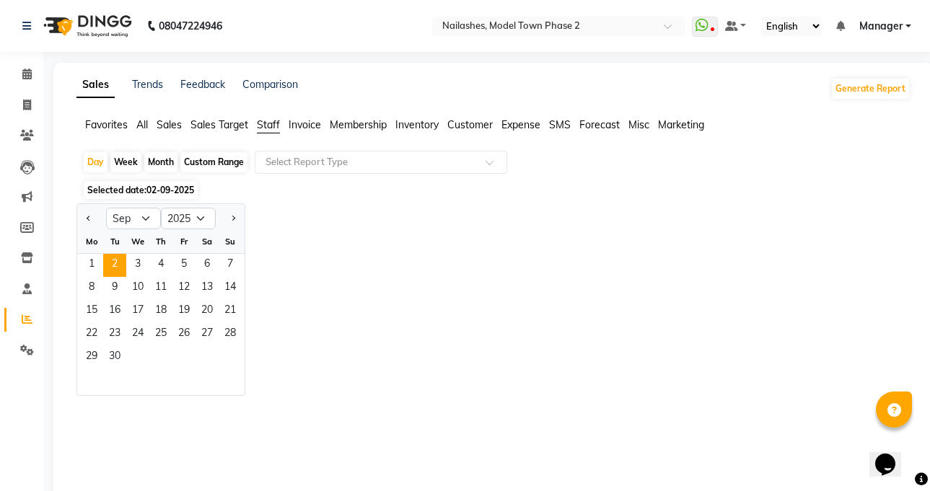
click at [328, 209] on div "Jan Feb Mar Apr May Jun [DATE] Aug Sep Oct Nov [DATE] 2016 2017 2018 2019 2020 …" at bounding box center [493, 299] width 834 height 193
click at [362, 151] on div "Select Report Type" at bounding box center [381, 162] width 253 height 23
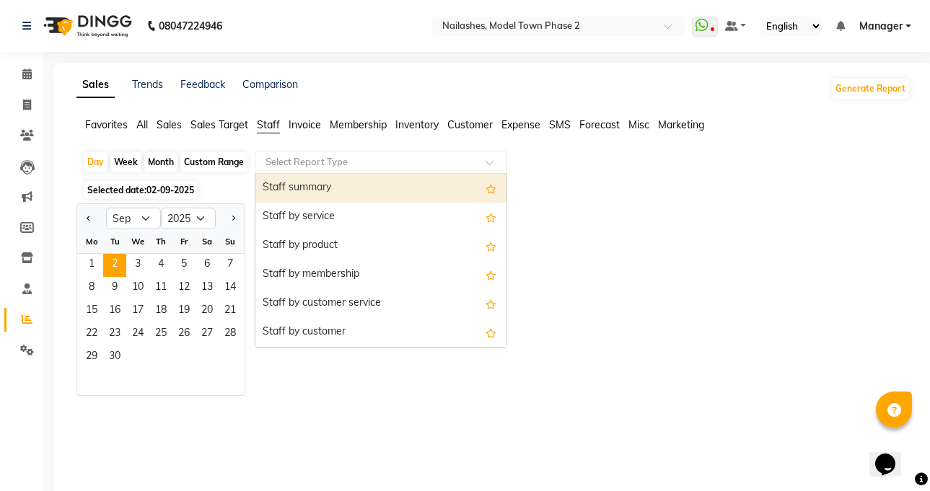
click at [354, 162] on input "text" at bounding box center [367, 162] width 208 height 14
click at [25, 102] on icon at bounding box center [27, 105] width 8 height 11
select select "service"
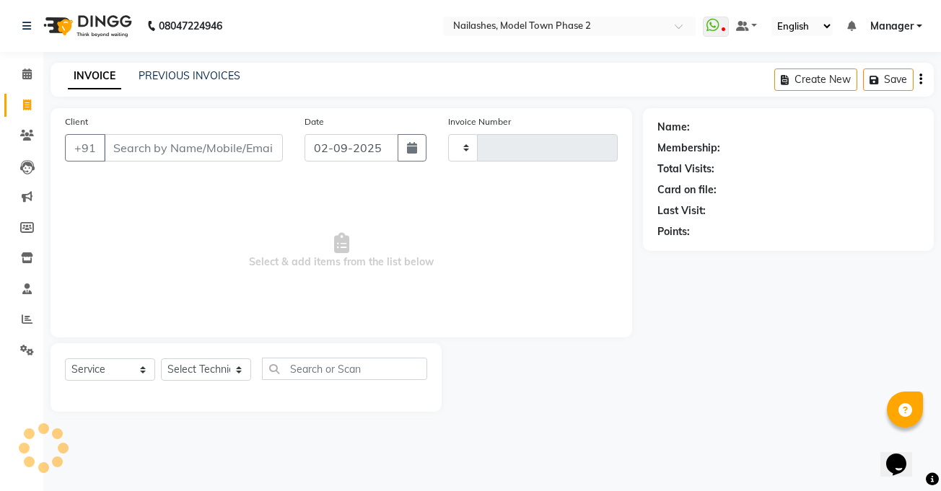
type input "1294"
select select "3840"
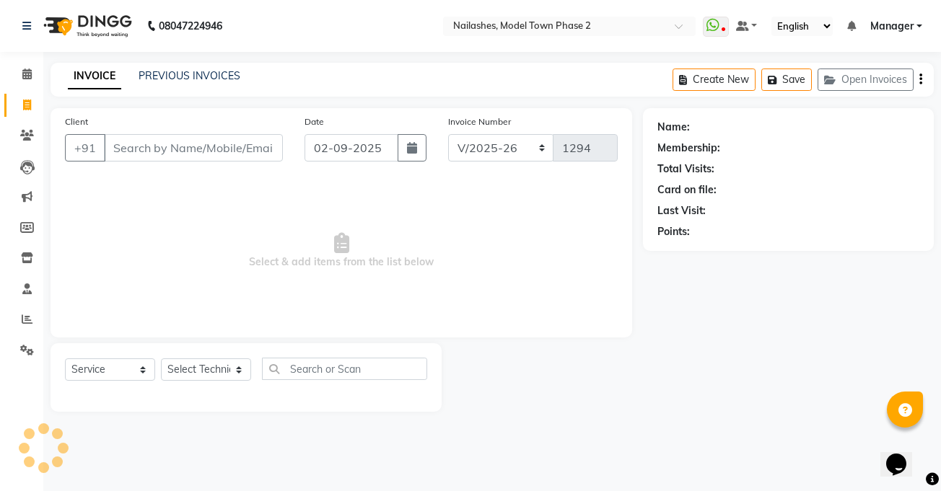
click at [206, 66] on div "INVOICE PREVIOUS INVOICES Create New Save Open Invoices" at bounding box center [492, 80] width 883 height 34
click at [206, 78] on link "PREVIOUS INVOICES" at bounding box center [190, 75] width 102 height 13
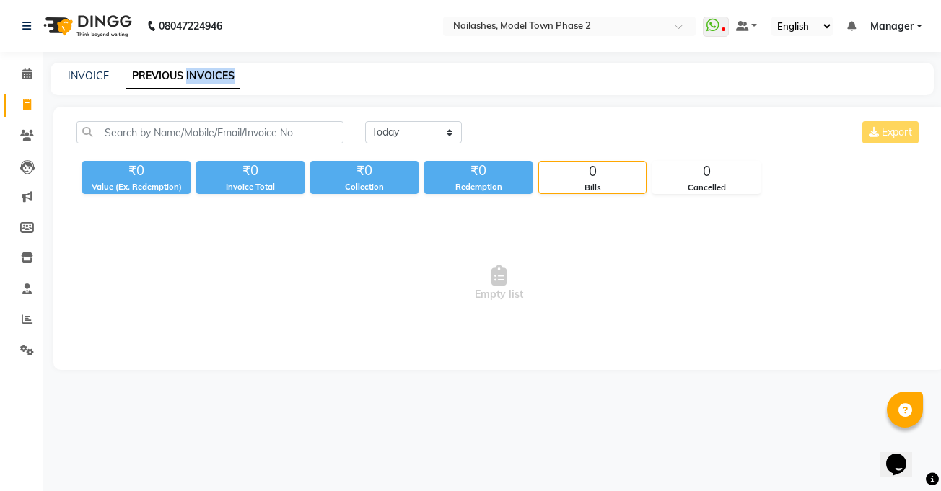
click at [339, 105] on main "INVOICE PREVIOUS INVOICES [DATE] [DATE] Custom Range Export ₹0 Value (Ex. Redem…" at bounding box center [492, 227] width 898 height 329
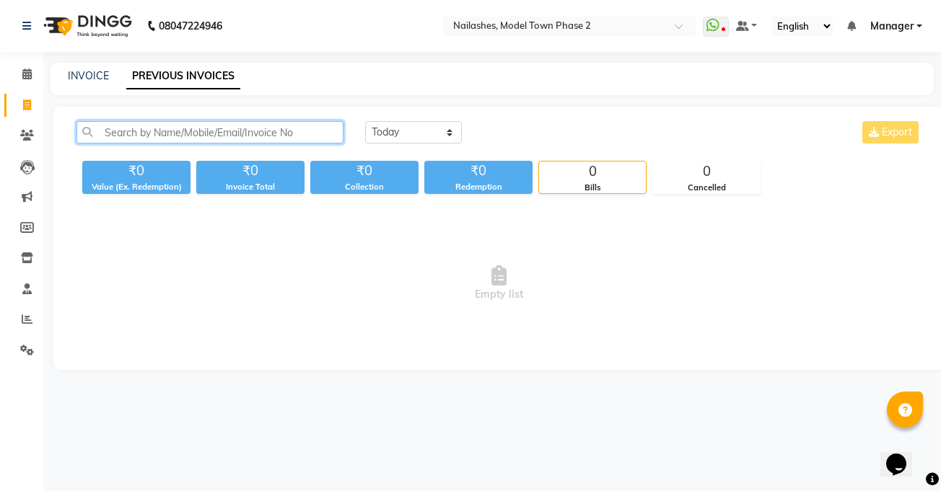
click at [305, 132] on input "text" at bounding box center [209, 132] width 267 height 22
click at [85, 70] on link "INVOICE" at bounding box center [88, 75] width 41 height 13
select select "service"
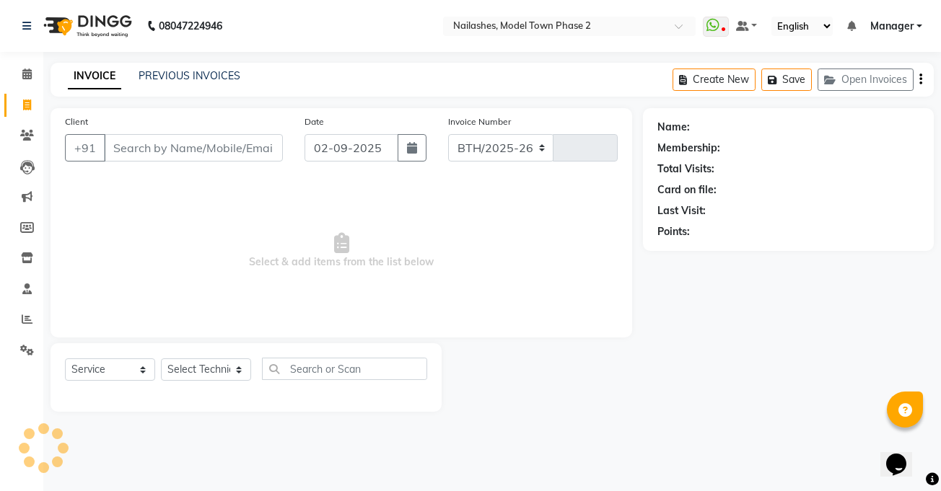
select select "3840"
type input "1294"
click at [139, 147] on input "Client" at bounding box center [193, 147] width 179 height 27
click at [154, 74] on link "PREVIOUS INVOICES" at bounding box center [190, 75] width 102 height 13
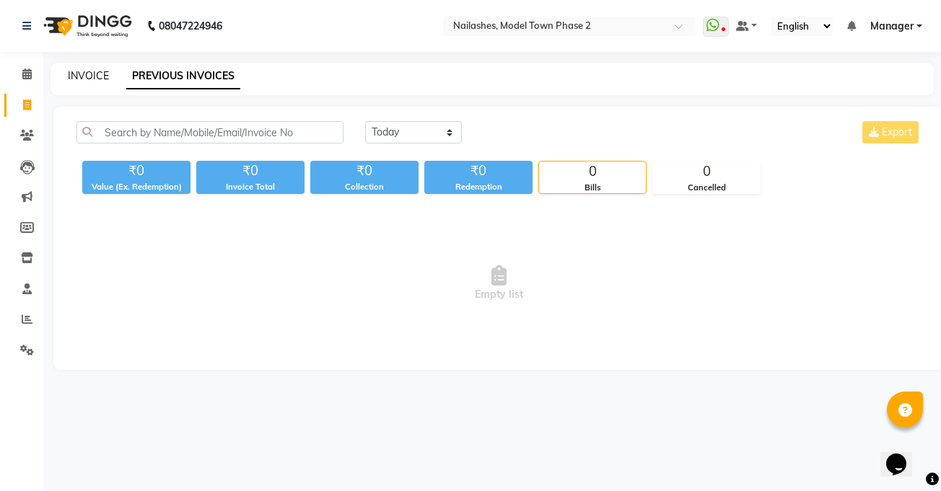
click at [74, 75] on link "INVOICE" at bounding box center [88, 75] width 41 height 13
select select "service"
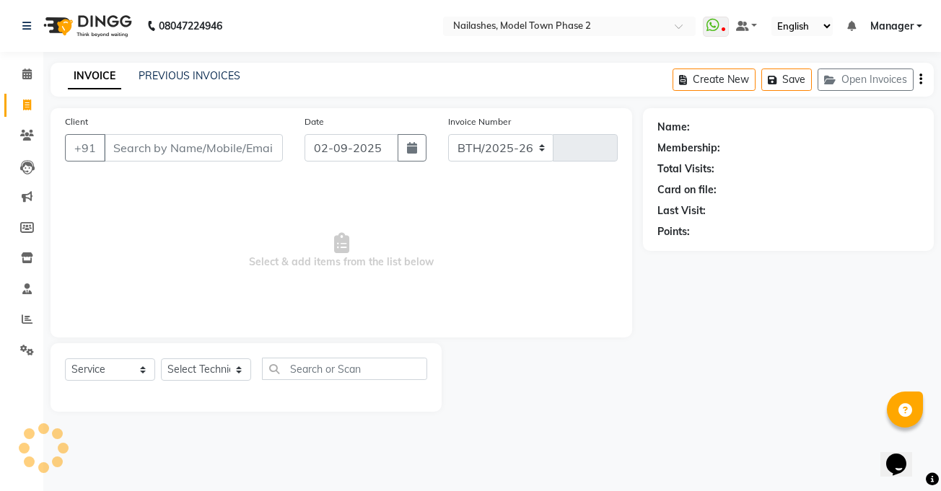
select select "3840"
type input "1294"
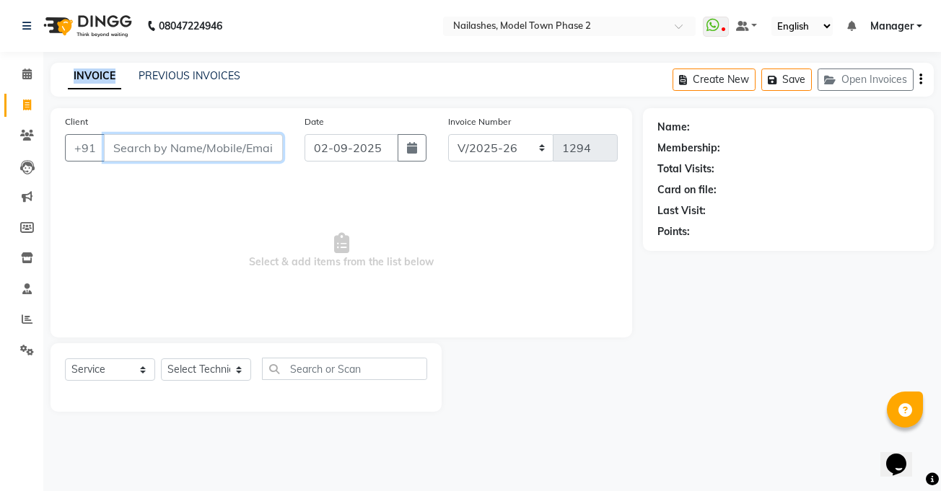
click at [202, 152] on input "Client" at bounding box center [193, 147] width 179 height 27
click at [183, 74] on link "PREVIOUS INVOICES" at bounding box center [190, 75] width 102 height 13
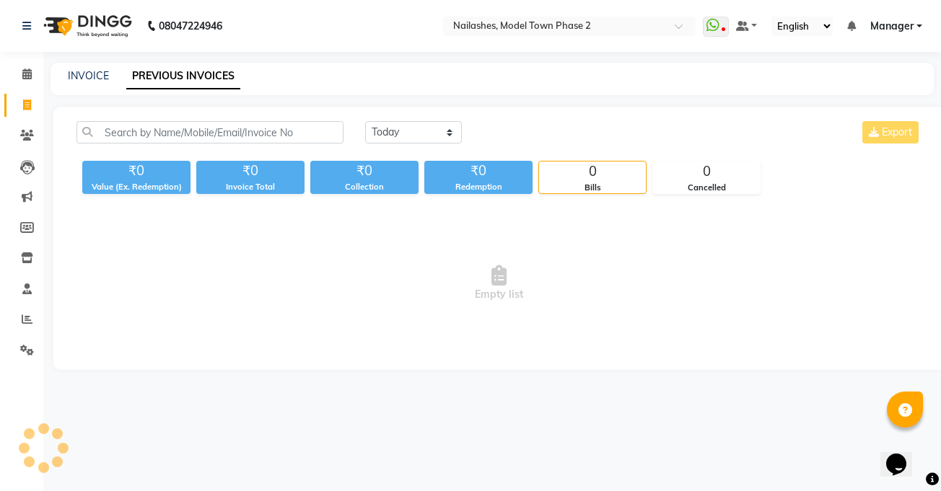
click at [183, 74] on link "PREVIOUS INVOICES" at bounding box center [183, 76] width 114 height 26
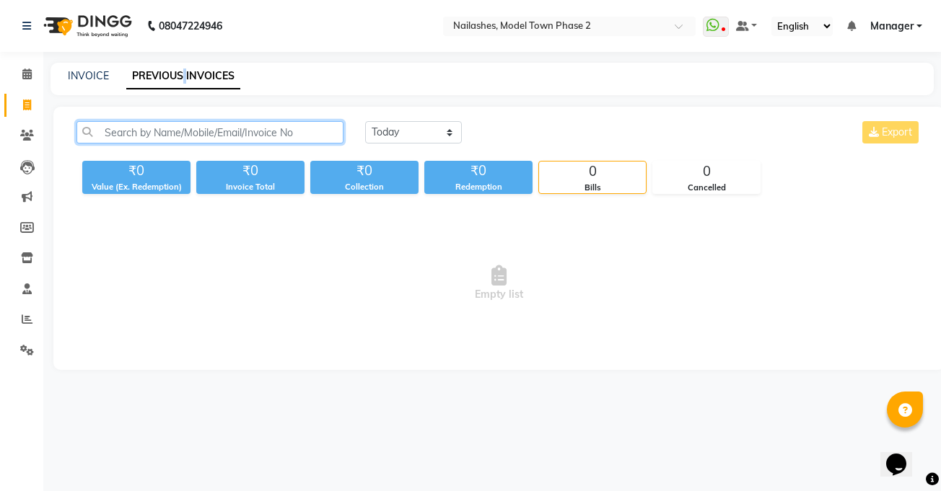
click at [149, 132] on input "text" at bounding box center [209, 132] width 267 height 22
click at [88, 70] on link "INVOICE" at bounding box center [88, 75] width 41 height 13
select select "service"
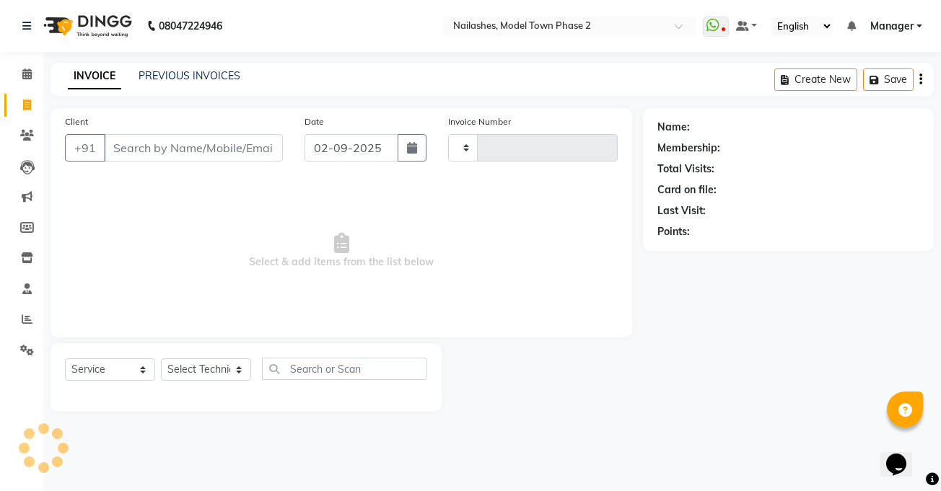
type input "1294"
select select "3840"
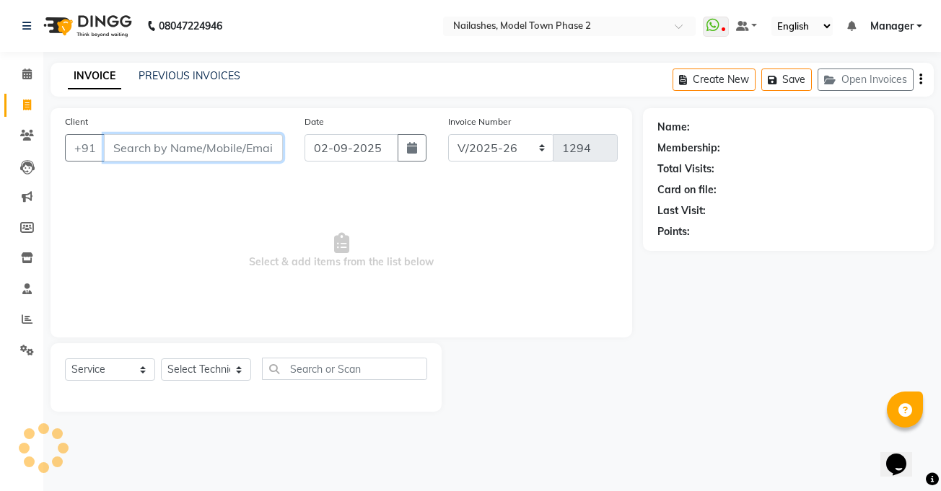
click at [107, 139] on input "Client" at bounding box center [193, 147] width 179 height 27
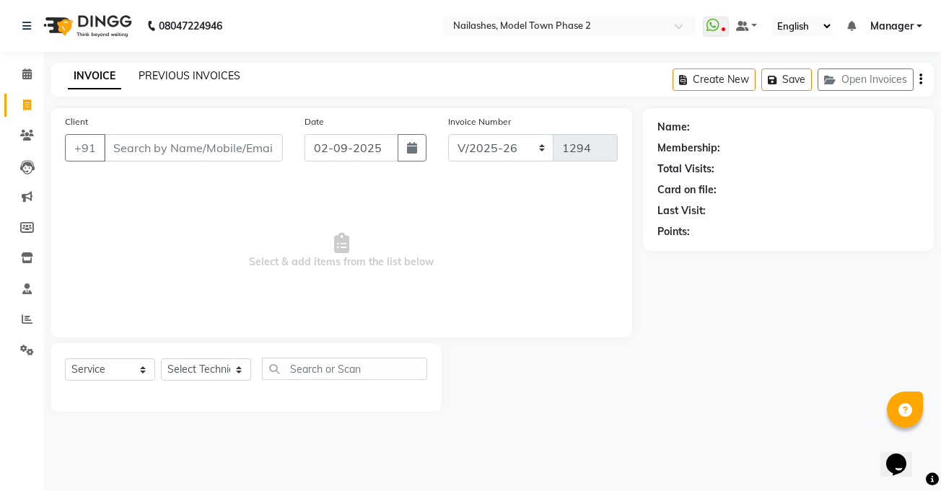
click at [194, 76] on link "PREVIOUS INVOICES" at bounding box center [190, 75] width 102 height 13
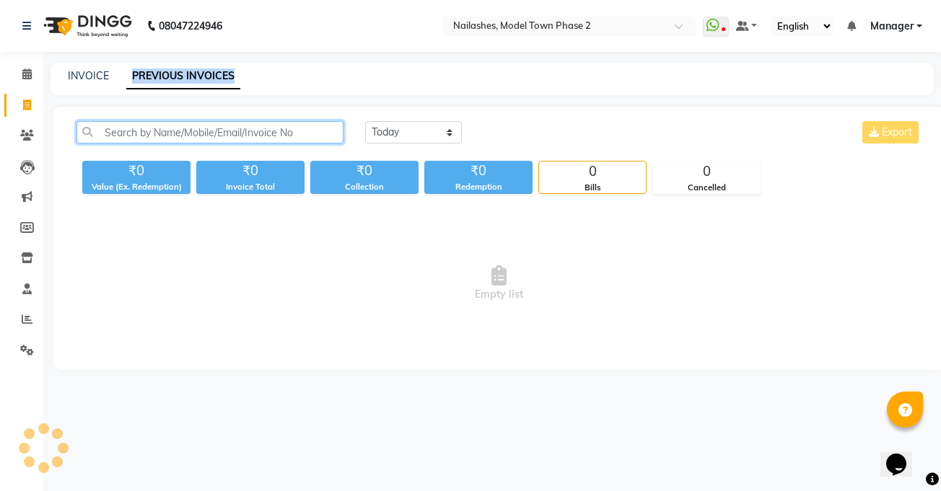
click at [198, 131] on input "text" at bounding box center [209, 132] width 267 height 22
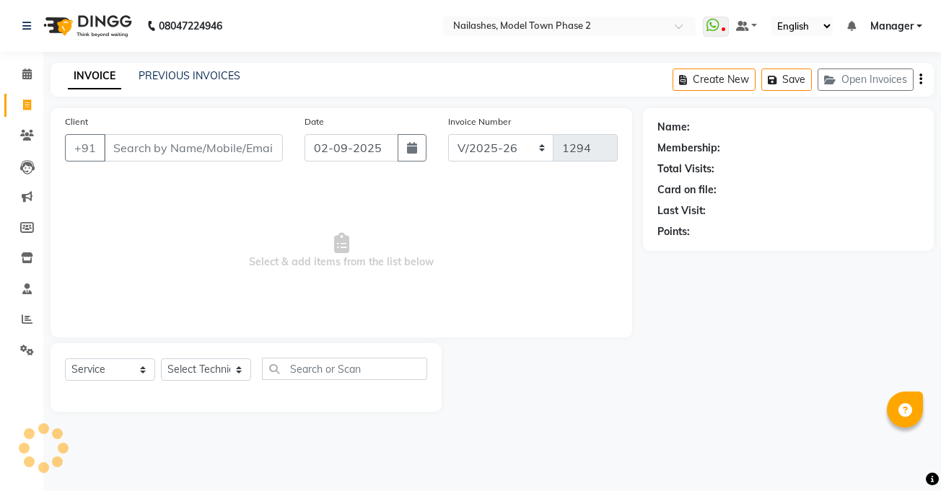
select select "3840"
select select "service"
click at [192, 79] on link "PREVIOUS INVOICES" at bounding box center [190, 75] width 102 height 13
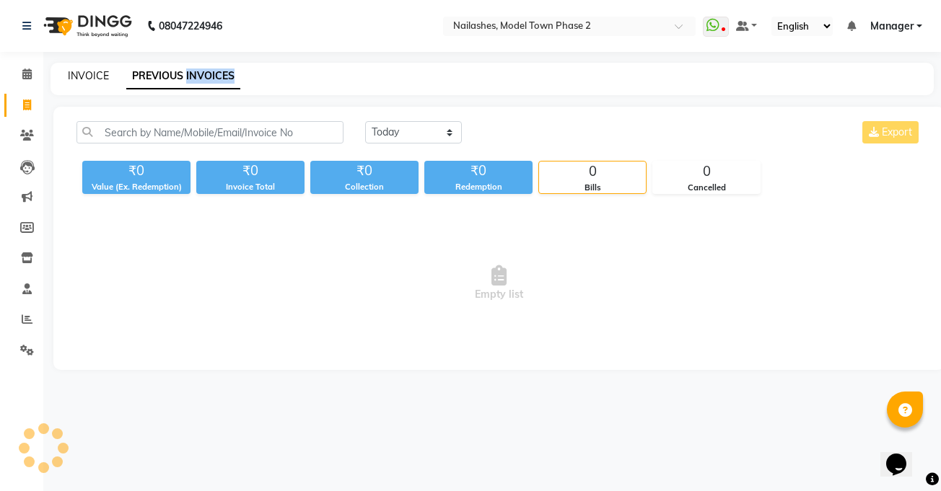
click at [74, 75] on link "INVOICE" at bounding box center [88, 75] width 41 height 13
select select "service"
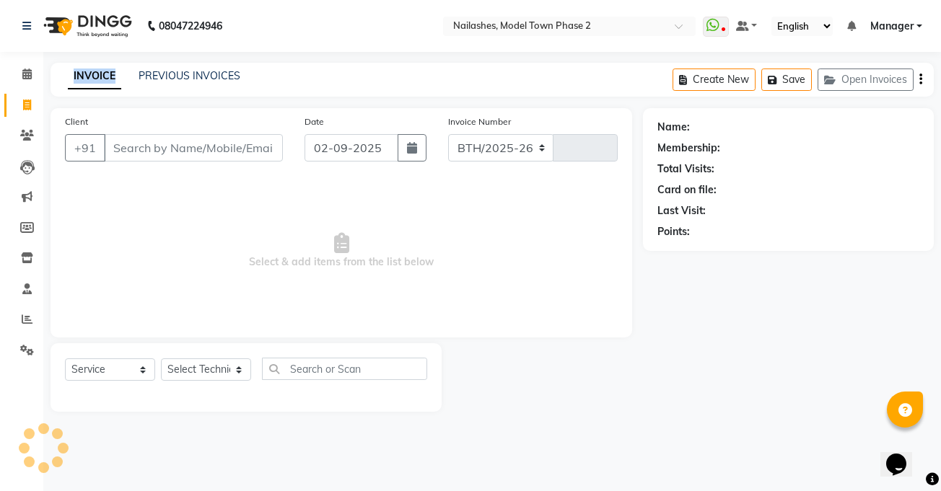
click at [157, 250] on span "Select & add items from the list below" at bounding box center [341, 251] width 553 height 144
select select "3840"
type input "1294"
click at [157, 250] on span "Select & add items from the list below" at bounding box center [341, 251] width 553 height 144
click at [197, 360] on select "Select Technician" at bounding box center [206, 370] width 90 height 22
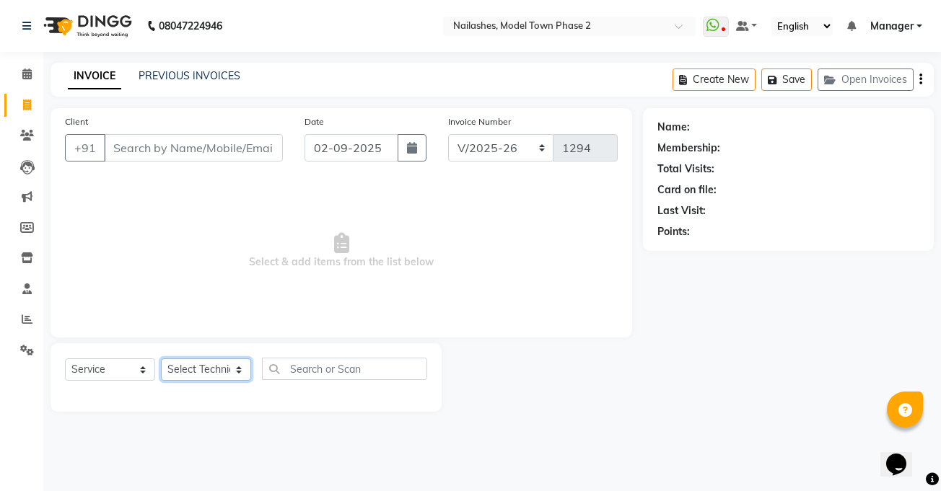
select select "87816"
click at [161, 359] on select "Select Technician [PERSON_NAME] Manager [PERSON_NAME] [PERSON_NAME] Sumit [PERS…" at bounding box center [206, 370] width 90 height 22
drag, startPoint x: 197, startPoint y: 359, endPoint x: 224, endPoint y: 230, distance: 131.2
click at [224, 230] on span "Select & add items from the list below" at bounding box center [341, 251] width 553 height 144
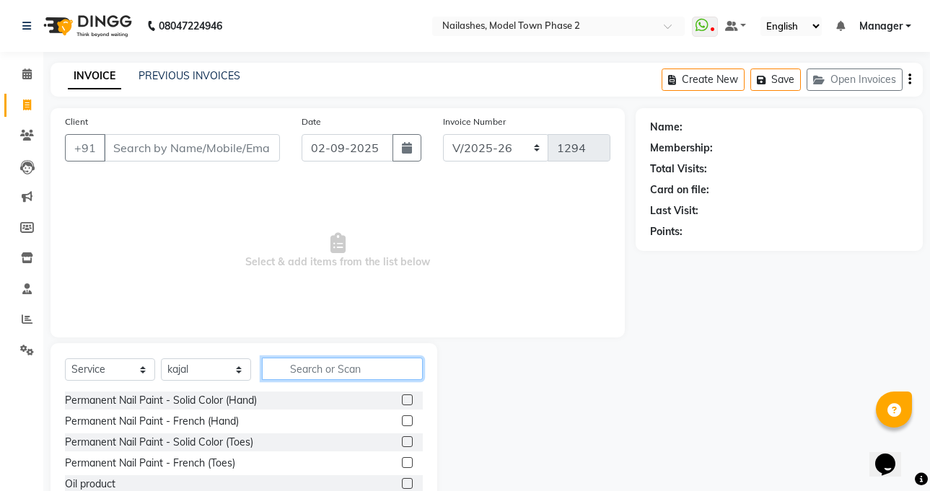
click at [329, 364] on input "text" at bounding box center [342, 369] width 161 height 22
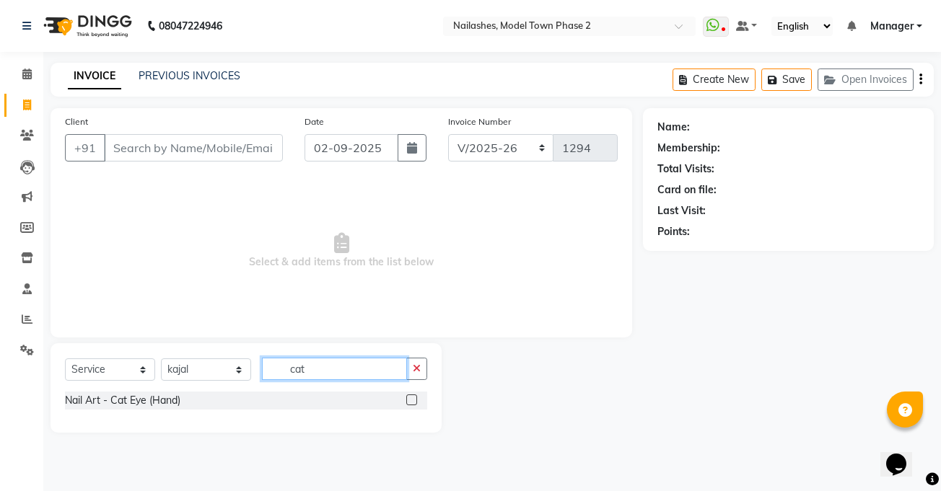
type input "cat"
click at [412, 400] on label at bounding box center [411, 400] width 11 height 11
click at [412, 400] on input "checkbox" at bounding box center [410, 400] width 9 height 9
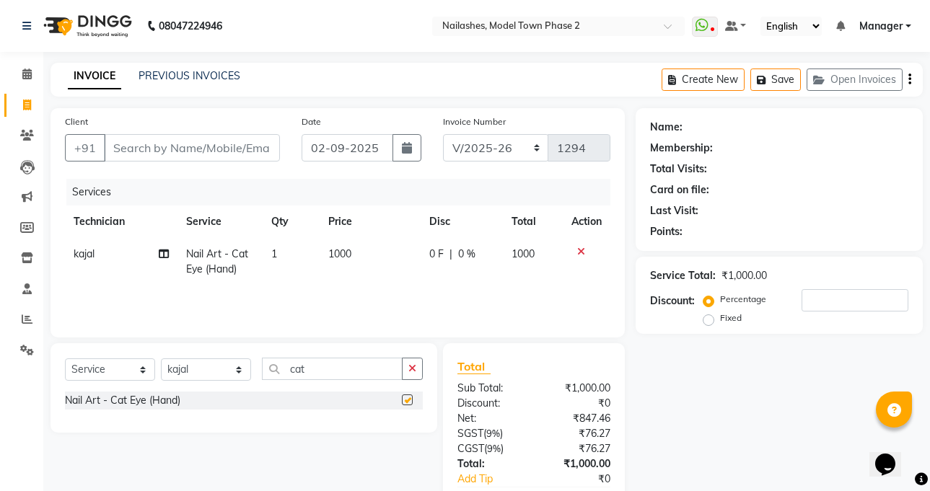
checkbox input "false"
click at [411, 368] on icon "button" at bounding box center [412, 369] width 8 height 10
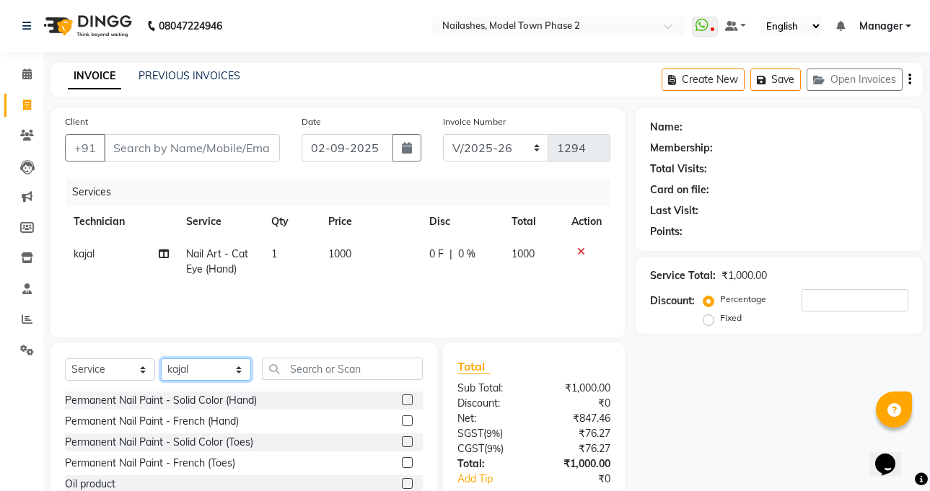
click at [194, 371] on select "Select Technician [PERSON_NAME] Manager [PERSON_NAME] [PERSON_NAME] Sumit [PERS…" at bounding box center [206, 370] width 90 height 22
click at [194, 370] on select "Select Technician [PERSON_NAME] Manager [PERSON_NAME] [PERSON_NAME] Sumit [PERS…" at bounding box center [206, 370] width 90 height 22
select select "86355"
click at [161, 359] on select "Select Technician [PERSON_NAME] Manager [PERSON_NAME] [PERSON_NAME] Sumit [PERS…" at bounding box center [206, 370] width 90 height 22
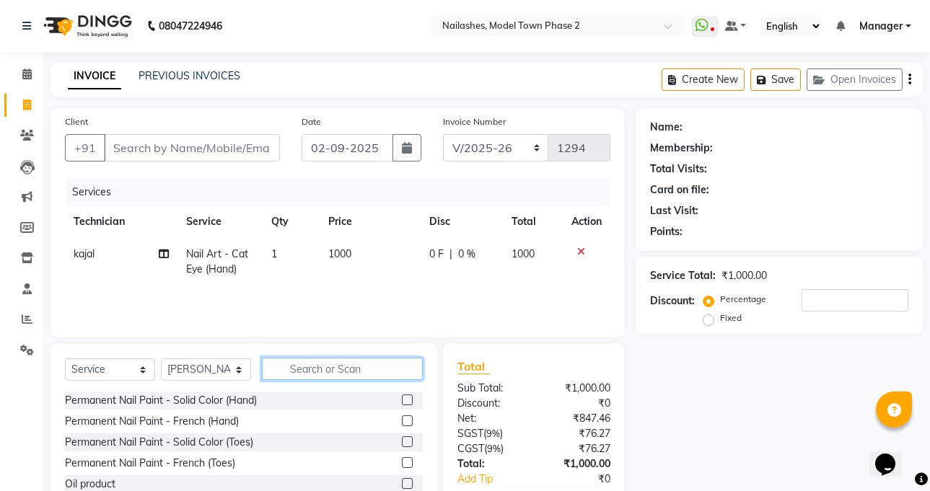
click at [281, 365] on input "text" at bounding box center [342, 369] width 161 height 22
type input "ac"
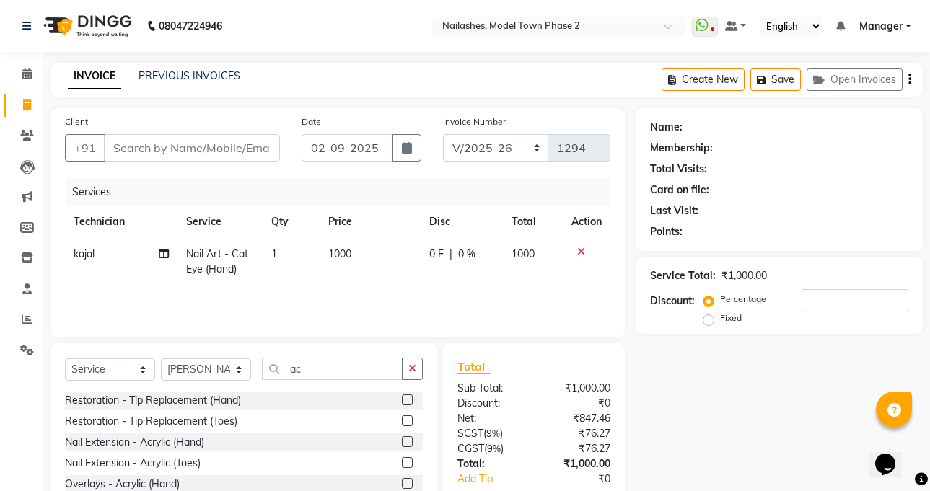
click at [402, 442] on label at bounding box center [407, 442] width 11 height 11
click at [402, 442] on input "checkbox" at bounding box center [406, 442] width 9 height 9
click at [402, 410] on div at bounding box center [412, 401] width 21 height 18
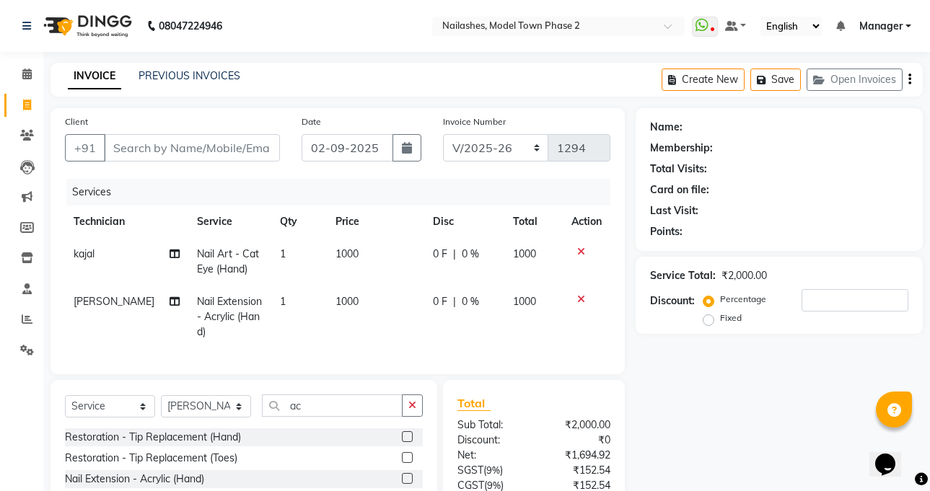
checkbox input "false"
click at [367, 251] on td "1000" at bounding box center [375, 262] width 97 height 48
select select "87816"
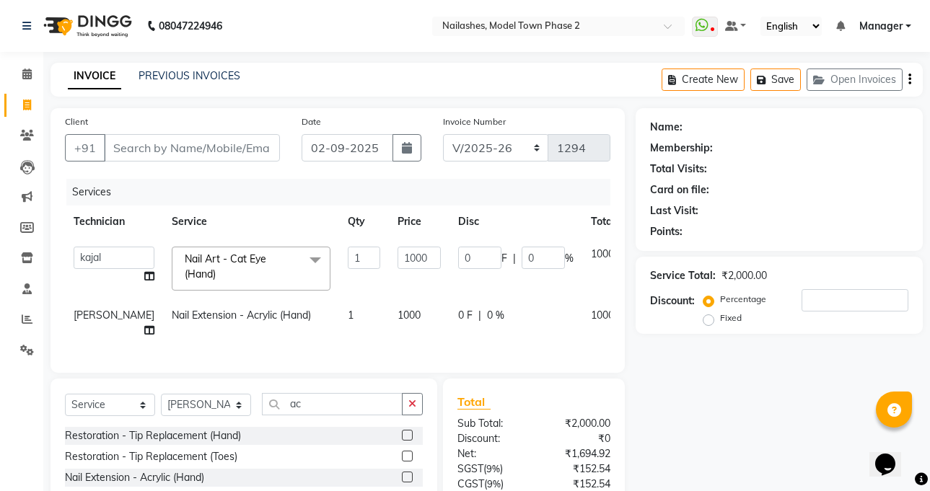
click at [406, 252] on input "1000" at bounding box center [419, 258] width 43 height 22
type input "1700"
click at [389, 308] on td "1000" at bounding box center [419, 323] width 61 height 48
select select "86355"
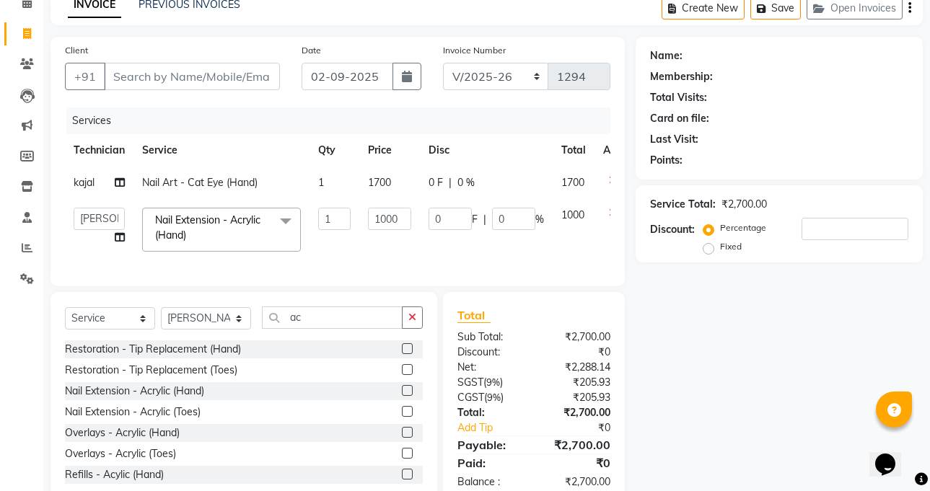
scroll to position [72, 0]
click at [404, 219] on input "1000" at bounding box center [389, 218] width 43 height 22
click at [403, 219] on input "1000" at bounding box center [389, 218] width 43 height 22
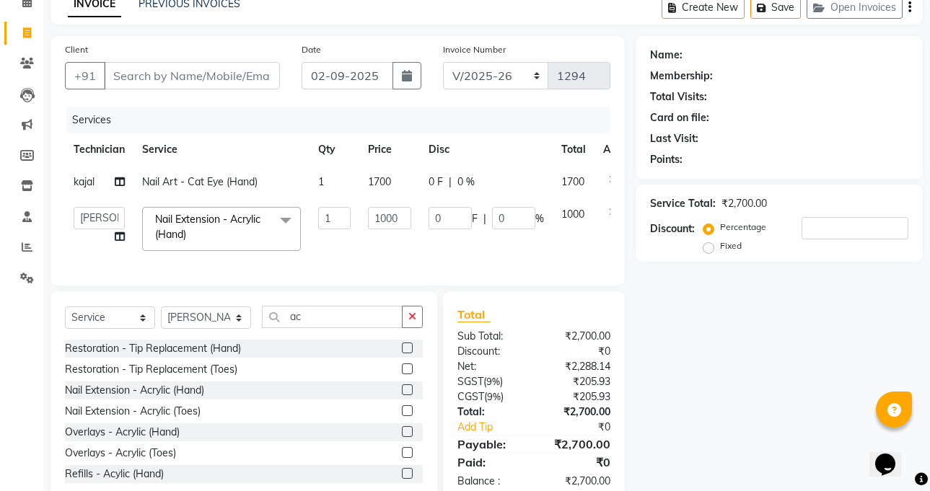
click at [406, 262] on div "Services Technician Service Qty Price Disc Total Action kajal Nail Art - Cat Ey…" at bounding box center [338, 189] width 546 height 165
click at [406, 260] on td "1000" at bounding box center [389, 228] width 61 height 61
select select "86355"
click at [414, 322] on icon "button" at bounding box center [412, 317] width 8 height 10
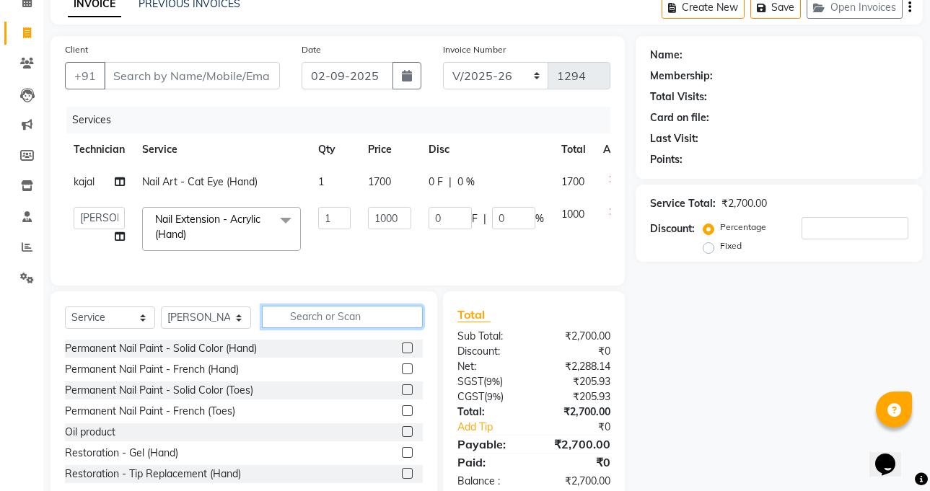
click at [377, 328] on input "text" at bounding box center [342, 317] width 161 height 22
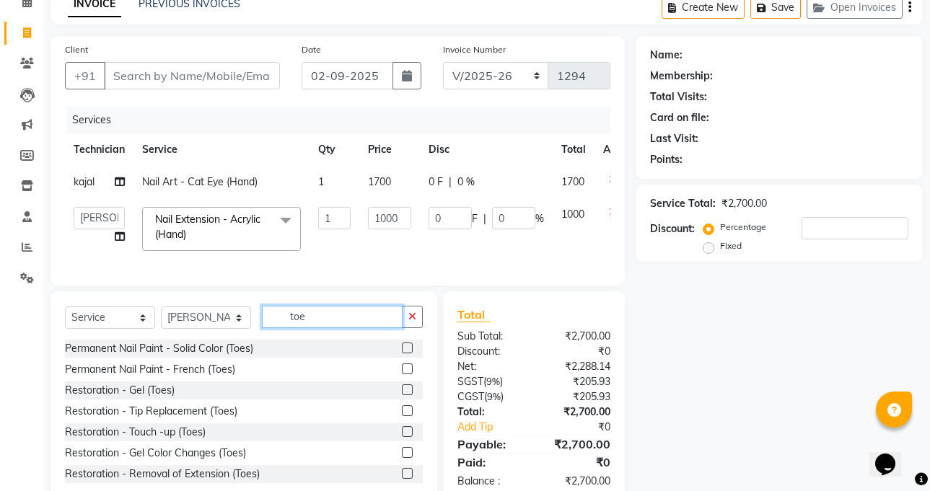
type input "toe"
click at [402, 354] on label at bounding box center [407, 348] width 11 height 11
click at [402, 354] on input "checkbox" at bounding box center [406, 348] width 9 height 9
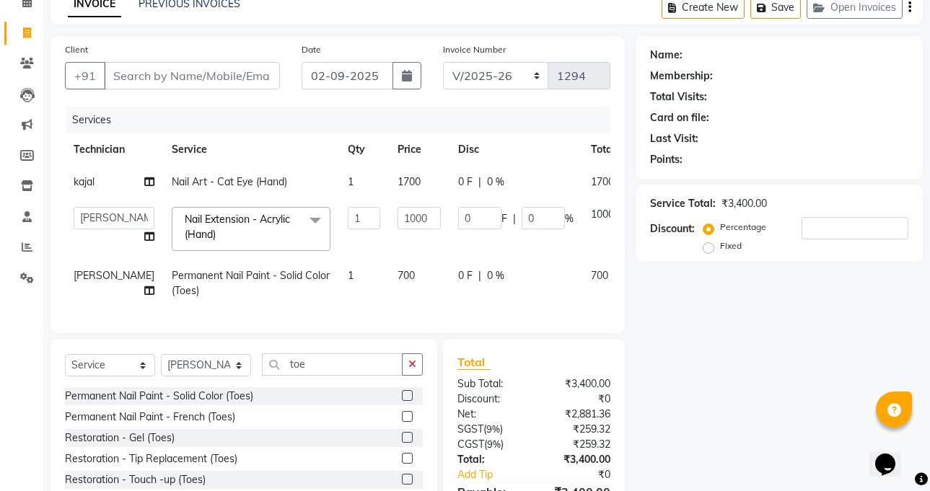
checkbox input "false"
click at [389, 267] on td "700" at bounding box center [419, 284] width 61 height 48
select select "86355"
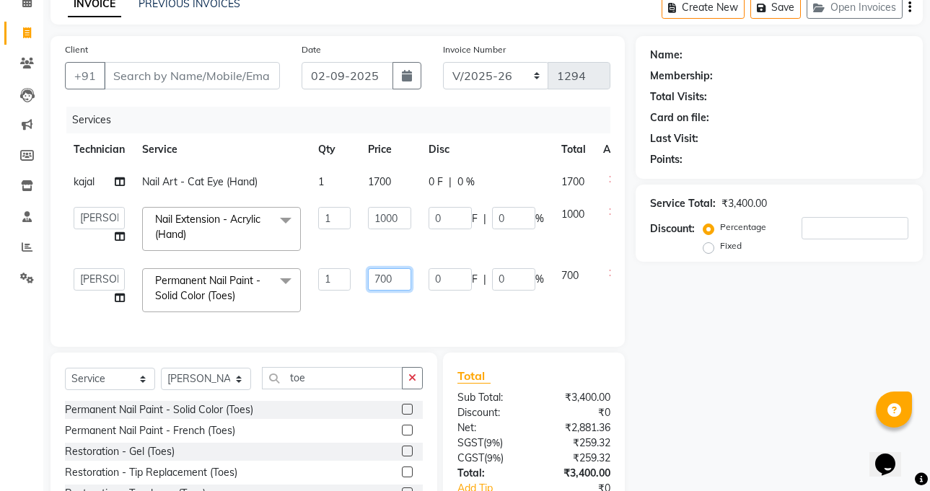
click at [404, 274] on input "700" at bounding box center [389, 279] width 43 height 22
type input "7"
type input "500"
click at [408, 302] on td "500" at bounding box center [389, 290] width 61 height 61
select select "86355"
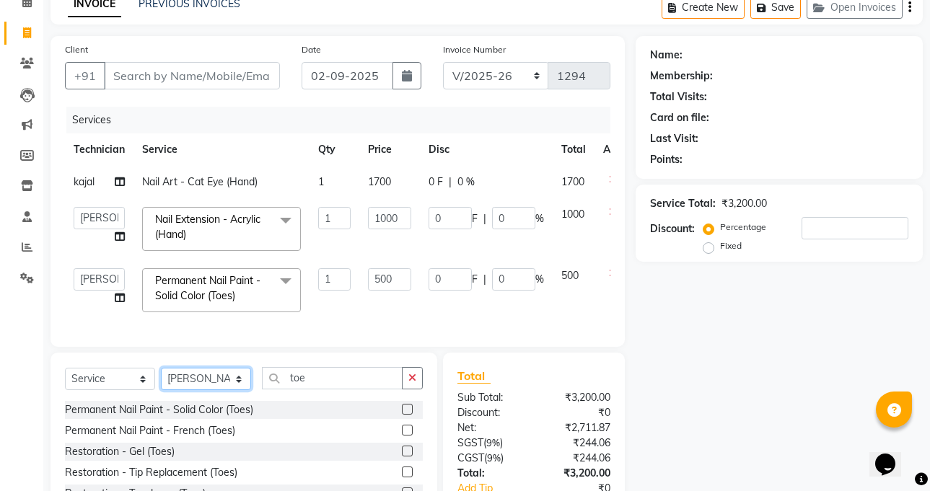
click at [211, 389] on select "Select Technician [PERSON_NAME] Manager [PERSON_NAME] [PERSON_NAME] Sumit [PERS…" at bounding box center [206, 379] width 90 height 22
select select "85506"
click at [161, 379] on select "Select Technician [PERSON_NAME] Manager [PERSON_NAME] [PERSON_NAME] Sumit [PERS…" at bounding box center [206, 379] width 90 height 22
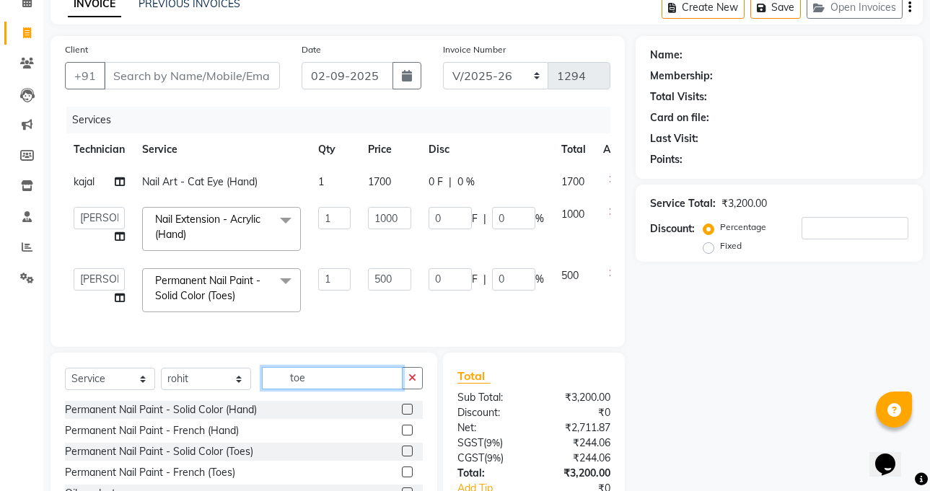
click at [329, 386] on input "toe" at bounding box center [332, 378] width 141 height 22
type input "toe"
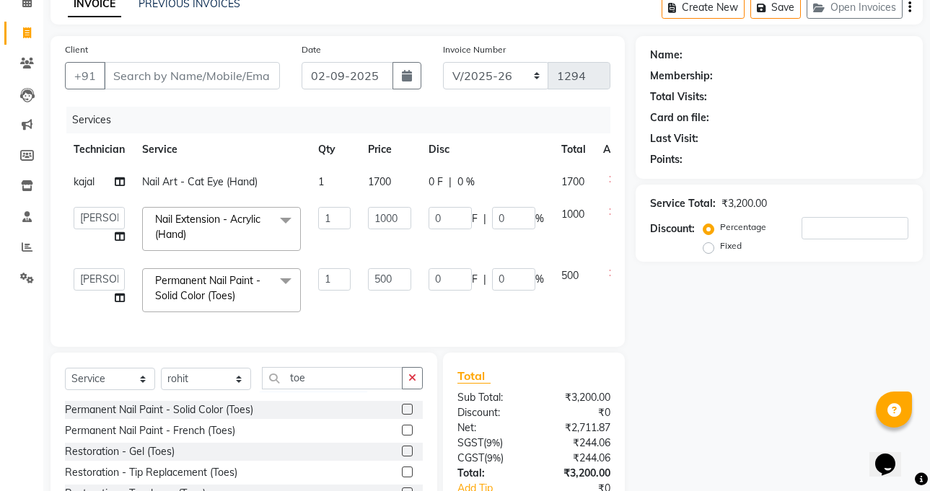
click at [402, 415] on label at bounding box center [407, 409] width 11 height 11
click at [402, 415] on input "checkbox" at bounding box center [406, 410] width 9 height 9
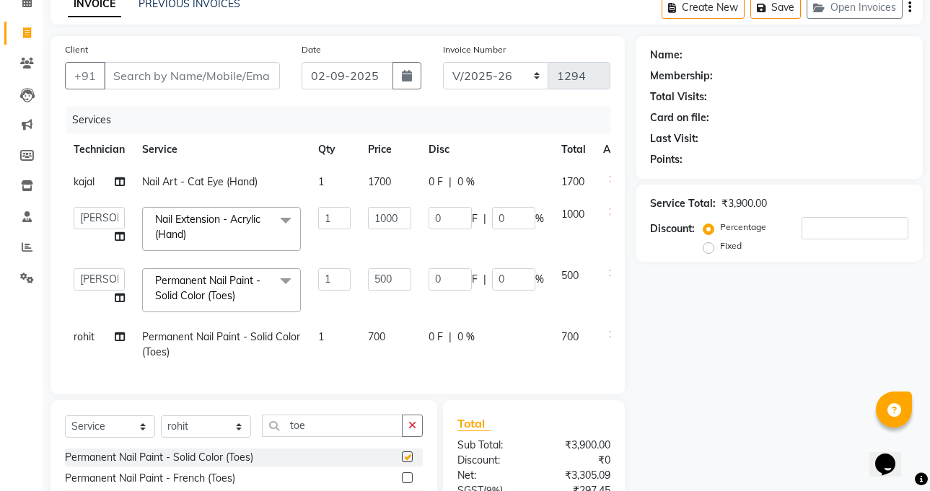
checkbox input "false"
click at [393, 346] on td "700" at bounding box center [389, 345] width 61 height 48
select select "85506"
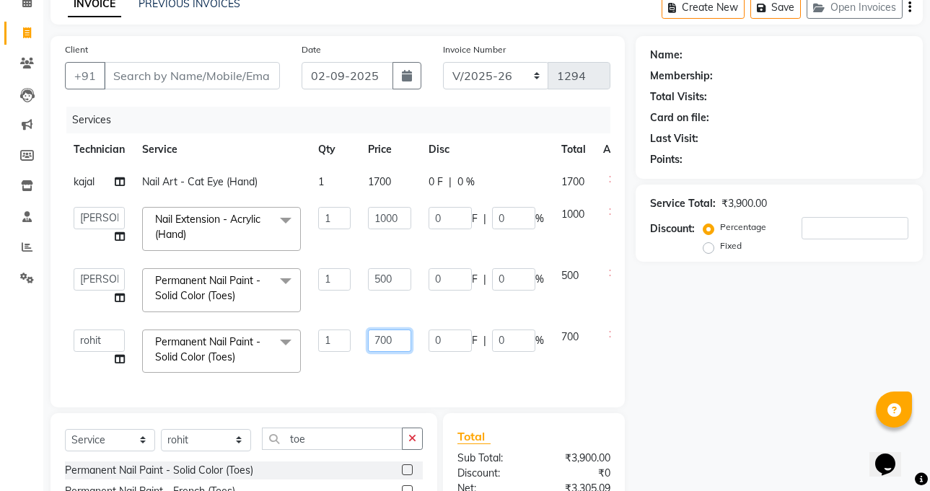
click at [413, 333] on td "700" at bounding box center [389, 351] width 61 height 61
click at [411, 335] on td "700" at bounding box center [389, 351] width 61 height 61
select select "85506"
click at [404, 341] on input "700" at bounding box center [389, 341] width 43 height 22
type input "7"
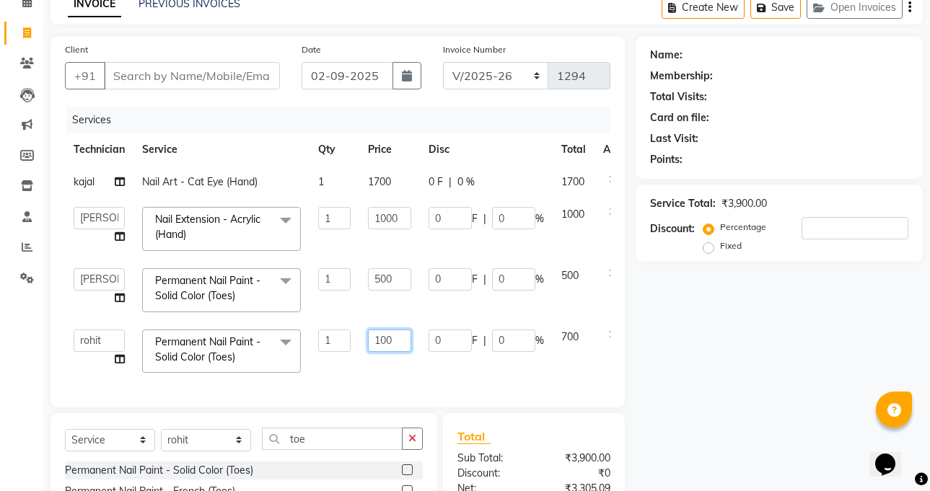
type input "1000"
click at [746, 408] on div "Name: Membership: Total Visits: Card on file: Last Visit: Points: Service Total…" at bounding box center [785, 331] width 298 height 590
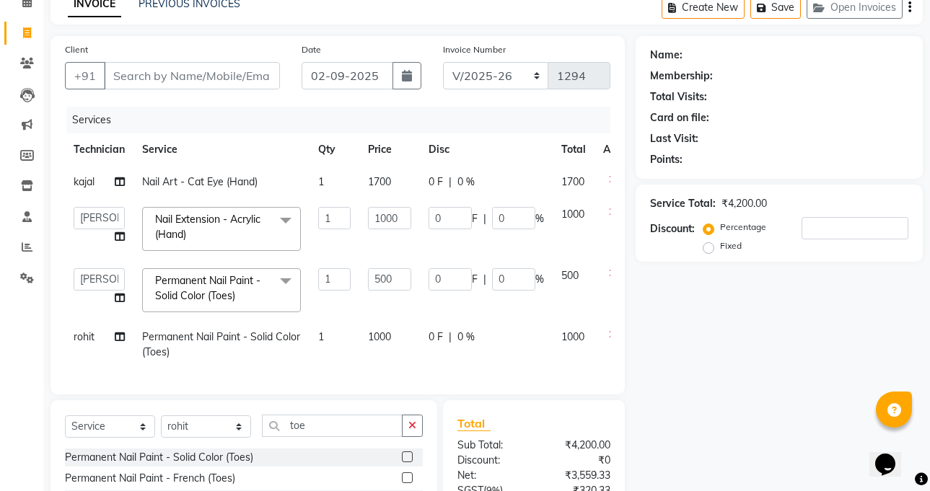
click at [746, 408] on div "Name: Membership: Total Visits: Card on file: Last Visit: Points: Service Total…" at bounding box center [785, 324] width 298 height 577
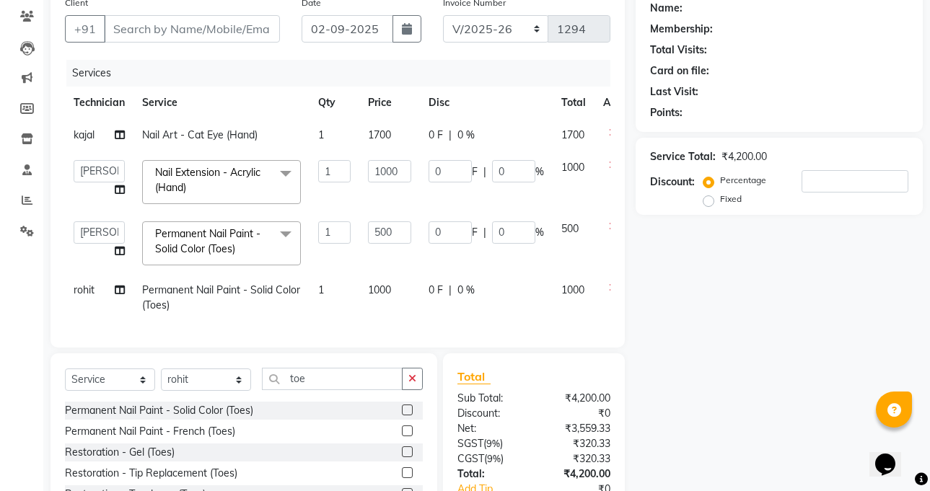
scroll to position [144, 0]
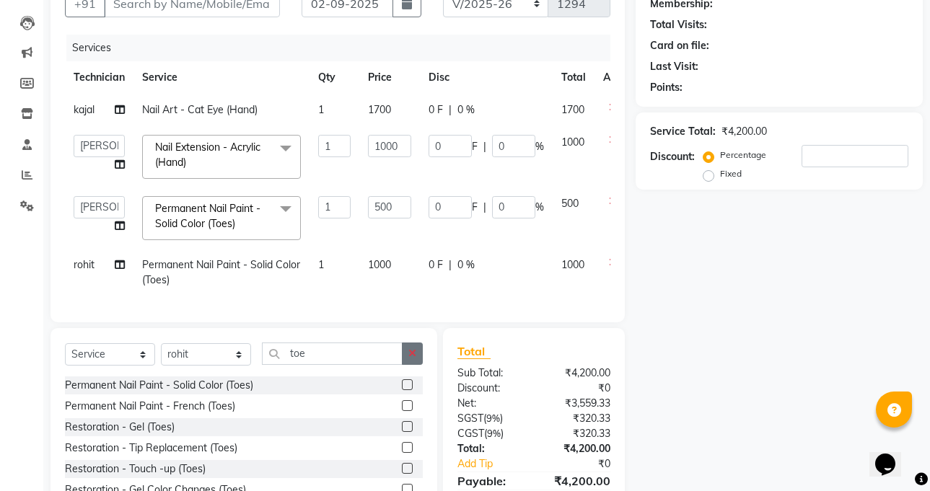
click at [419, 359] on button "button" at bounding box center [412, 354] width 21 height 22
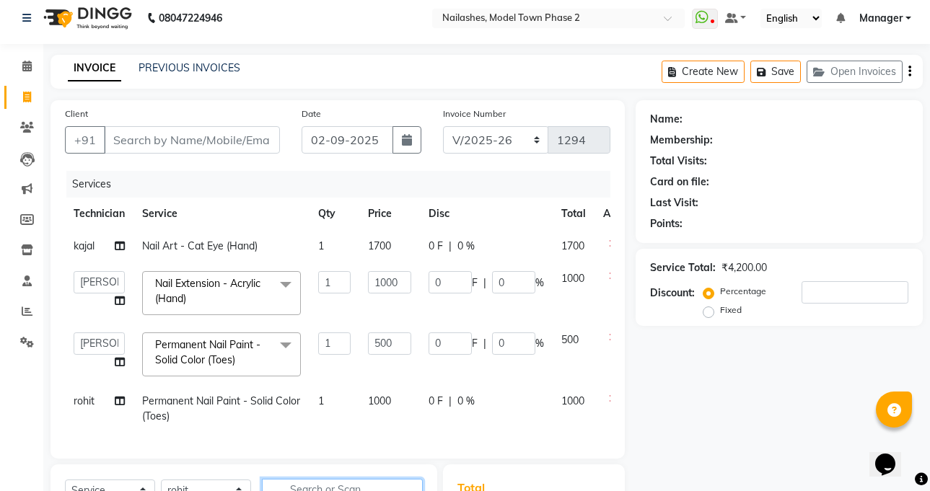
scroll to position [0, 0]
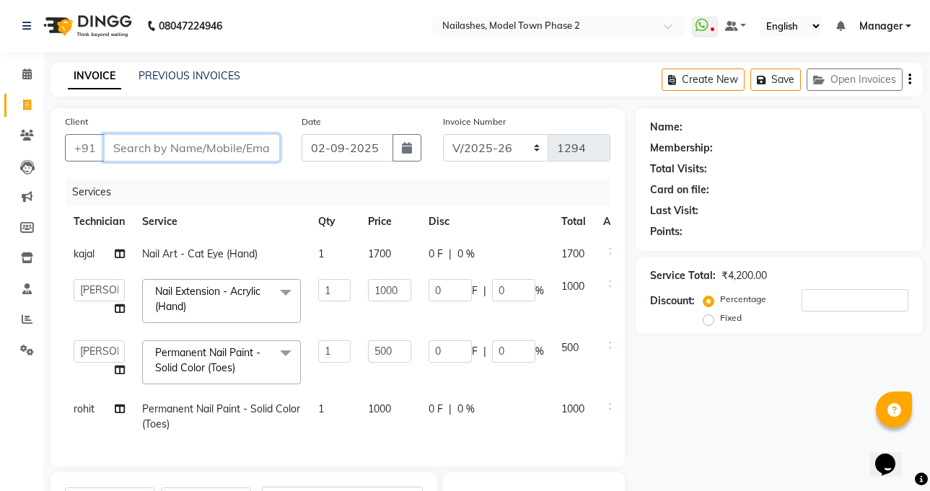
click at [223, 152] on input "Client" at bounding box center [192, 147] width 176 height 27
click at [232, 148] on input "Client" at bounding box center [192, 147] width 176 height 27
type input "9"
type input "0"
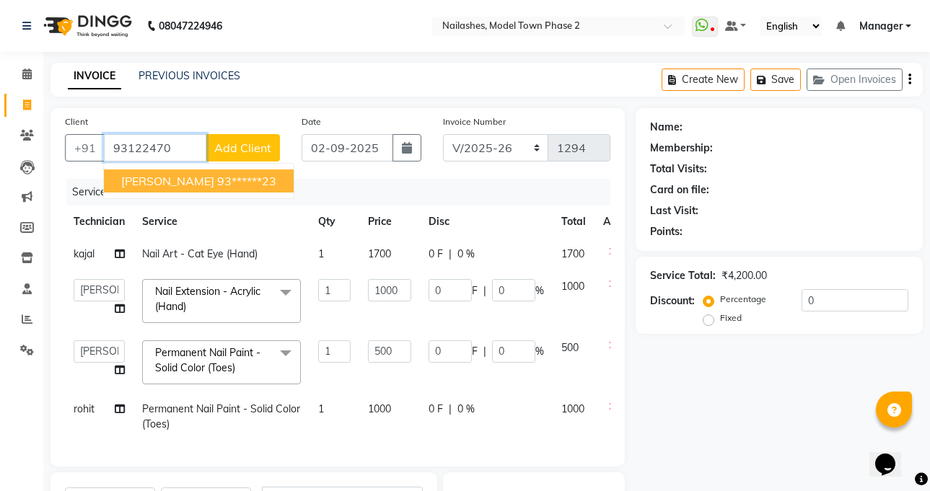
click at [217, 180] on ngb-highlight "93******23" at bounding box center [246, 181] width 59 height 14
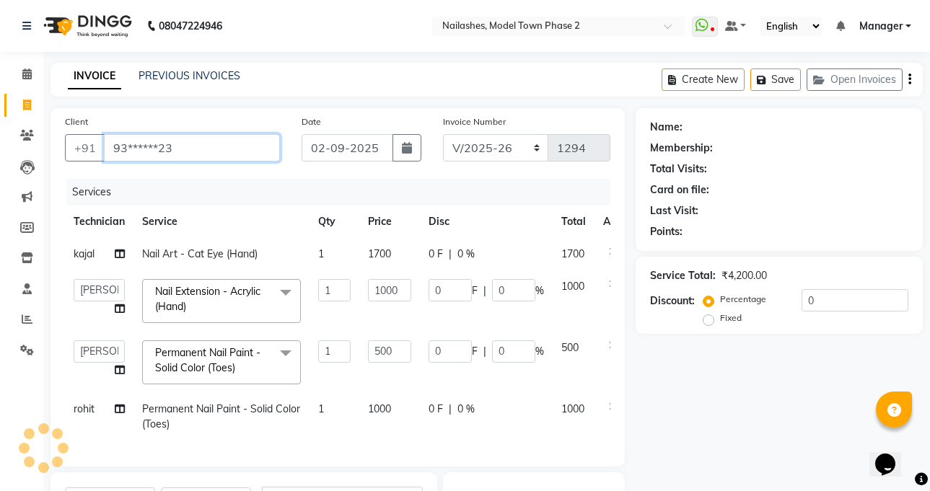
type input "93******23"
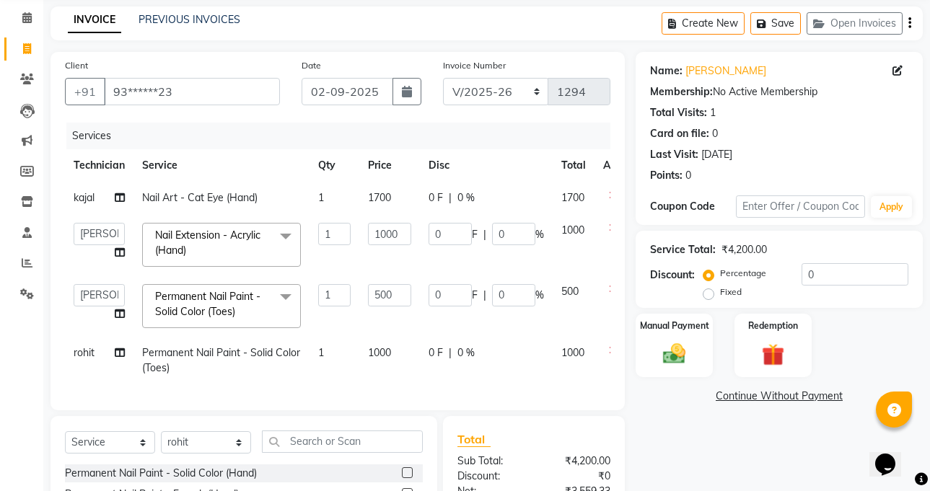
scroll to position [216, 0]
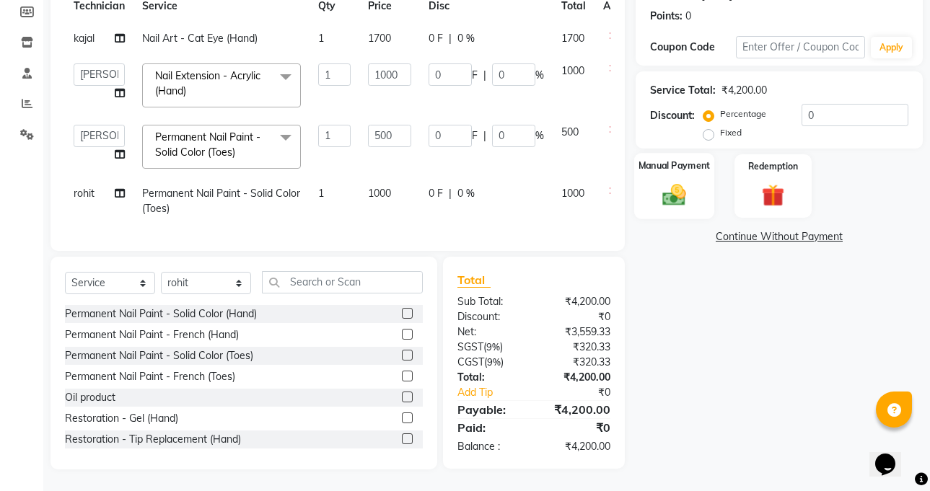
click at [659, 197] on img at bounding box center [674, 194] width 38 height 27
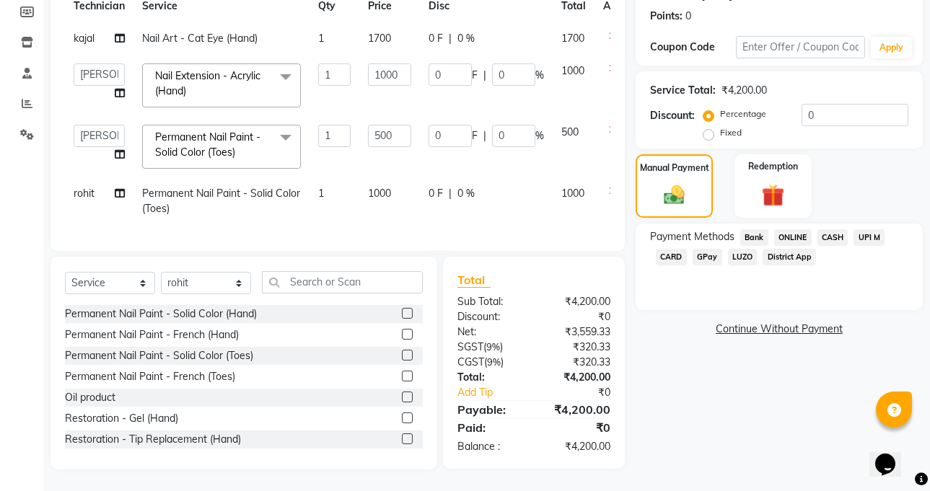
click at [834, 230] on span "CASH" at bounding box center [833, 237] width 31 height 17
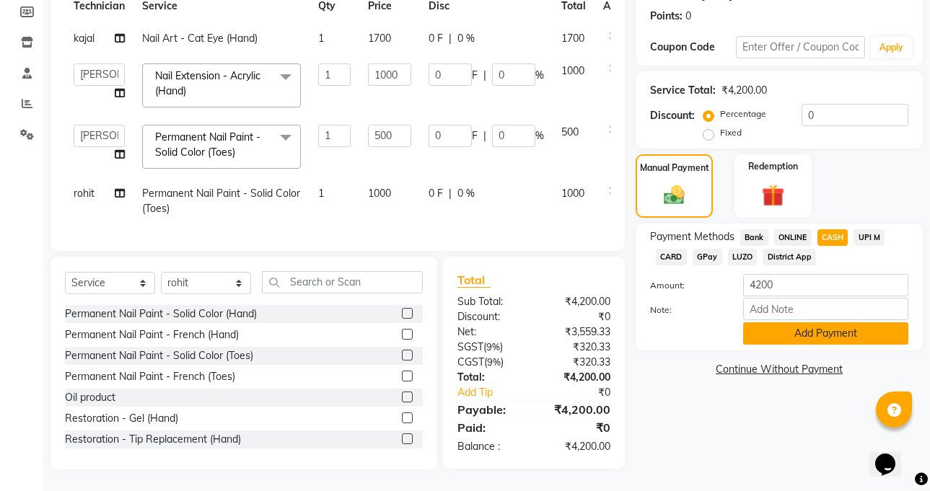
click at [821, 328] on button "Add Payment" at bounding box center [825, 334] width 165 height 22
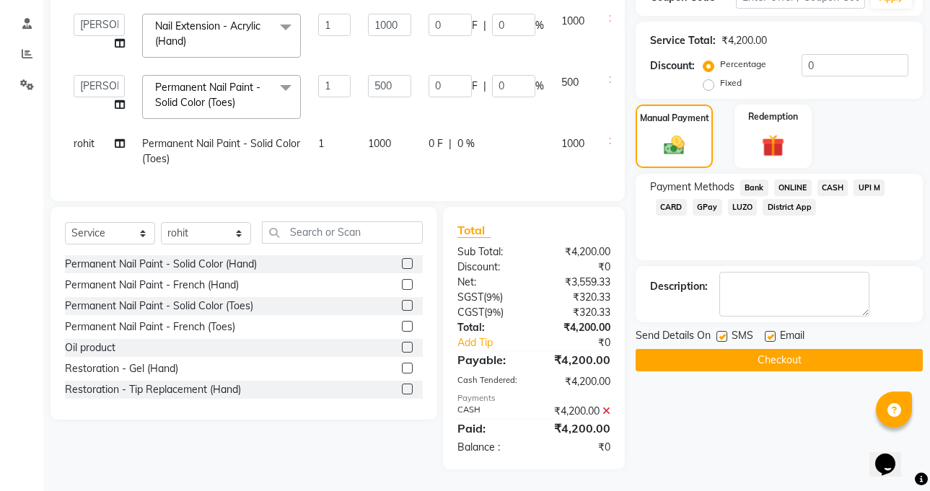
scroll to position [276, 0]
click at [840, 355] on button "Checkout" at bounding box center [779, 360] width 287 height 22
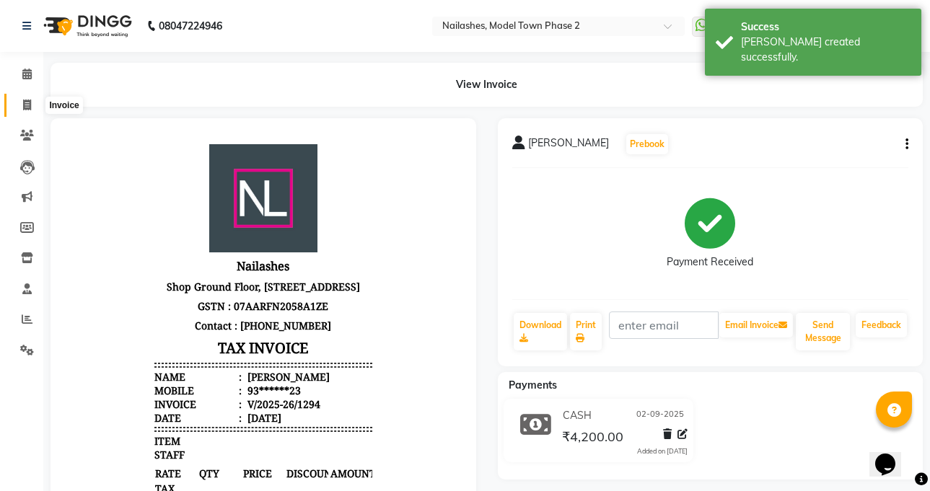
click at [22, 97] on span at bounding box center [26, 105] width 25 height 17
drag, startPoint x: 22, startPoint y: 97, endPoint x: 41, endPoint y: 116, distance: 27.0
click at [22, 97] on span at bounding box center [26, 105] width 25 height 17
select select "service"
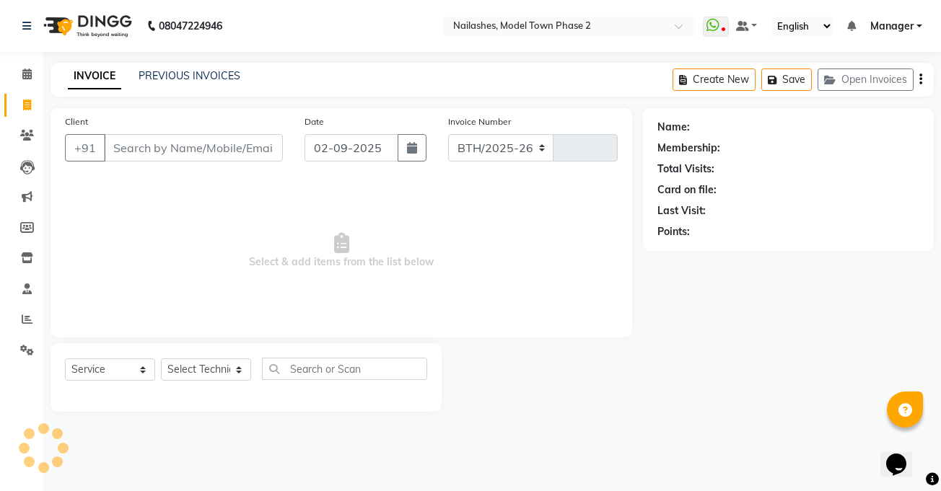
select select "3840"
type input "1295"
click at [207, 81] on link "PREVIOUS INVOICES" at bounding box center [190, 75] width 102 height 13
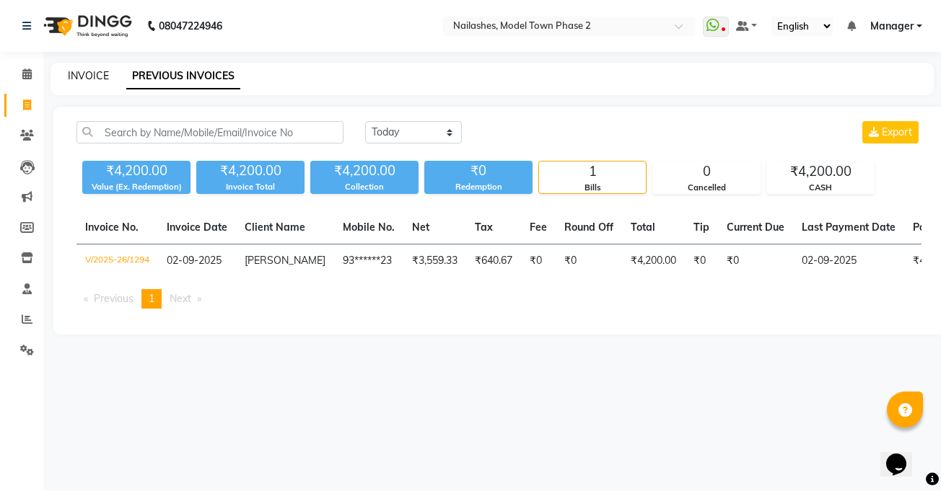
click at [77, 76] on link "INVOICE" at bounding box center [88, 75] width 41 height 13
select select "service"
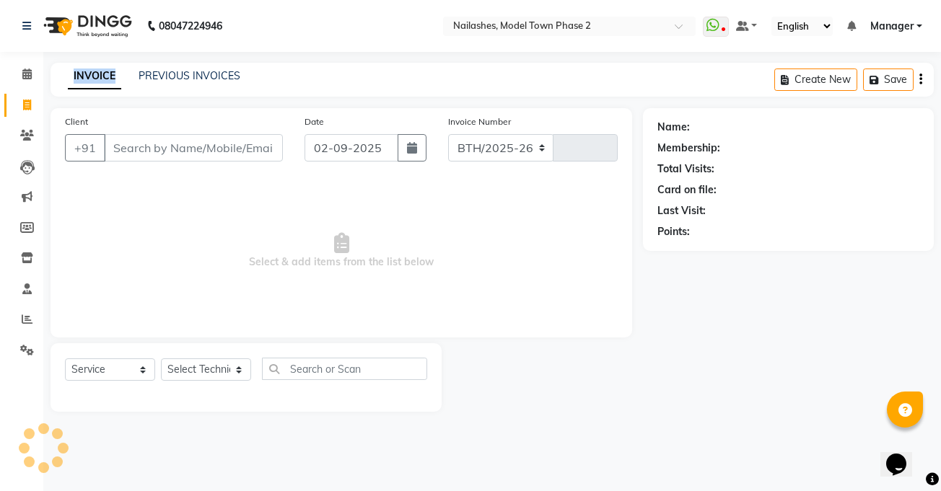
select select "3840"
type input "1295"
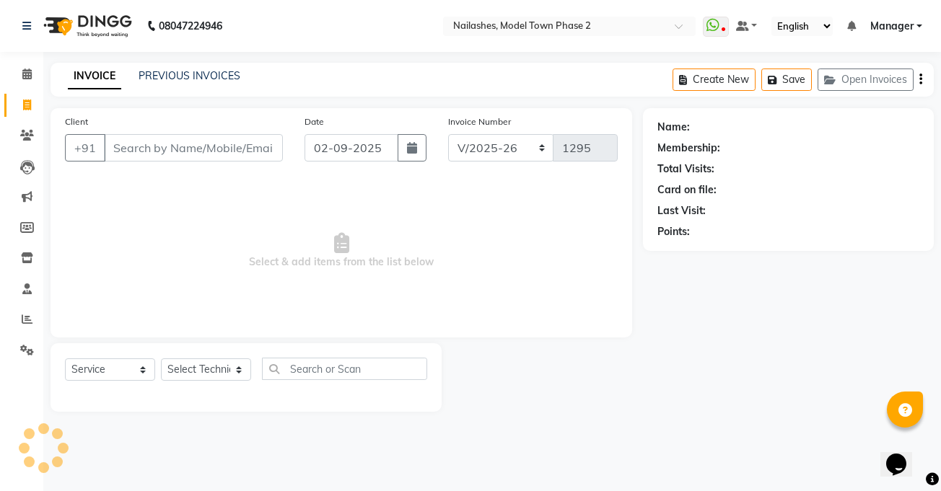
click at [171, 96] on div "INVOICE PREVIOUS INVOICES Create New Save Open Invoices" at bounding box center [492, 80] width 883 height 34
click at [216, 78] on link "PREVIOUS INVOICES" at bounding box center [190, 75] width 102 height 13
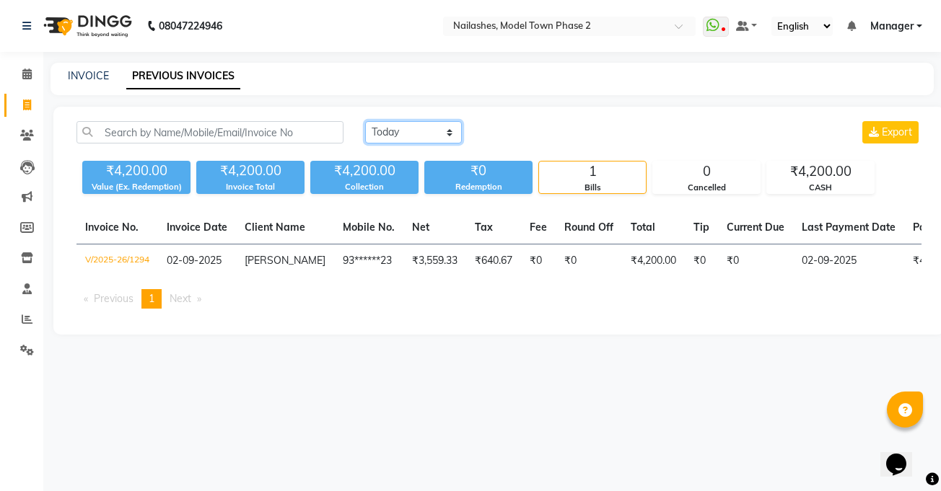
click at [396, 134] on select "[DATE] [DATE] Custom Range" at bounding box center [413, 132] width 97 height 22
select select "[DATE]"
click at [365, 121] on select "[DATE] [DATE] Custom Range" at bounding box center [413, 132] width 97 height 22
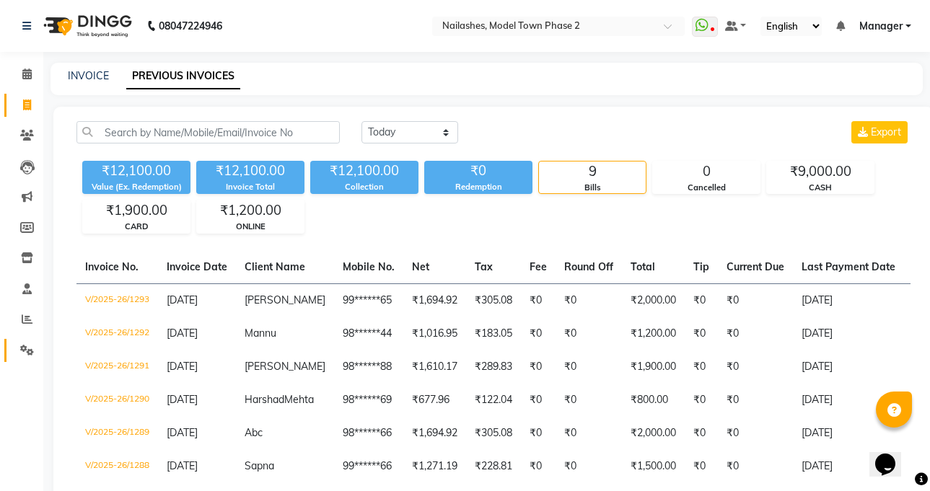
drag, startPoint x: 0, startPoint y: 338, endPoint x: 33, endPoint y: 353, distance: 36.5
click at [33, 353] on li "Settings" at bounding box center [21, 351] width 43 height 31
click at [100, 77] on link "INVOICE" at bounding box center [88, 75] width 41 height 13
select select "service"
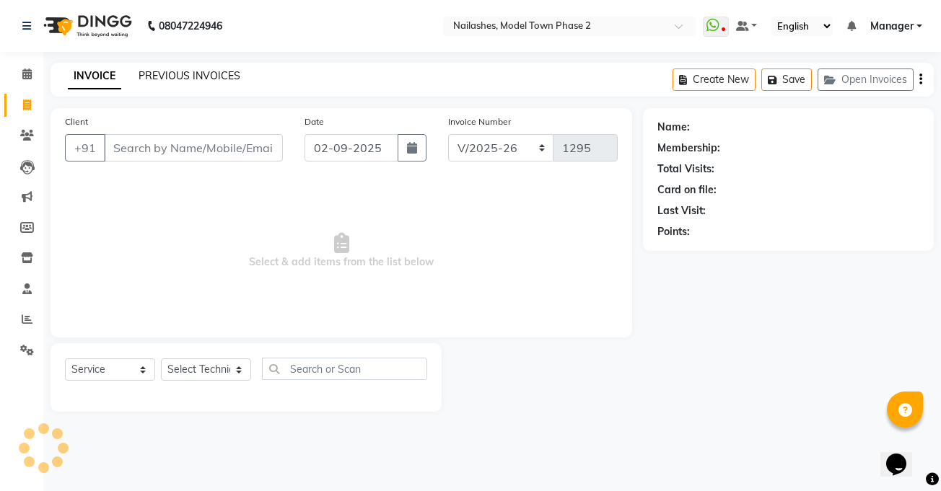
click at [201, 82] on link "PREVIOUS INVOICES" at bounding box center [190, 75] width 102 height 13
